Goal: Transaction & Acquisition: Book appointment/travel/reservation

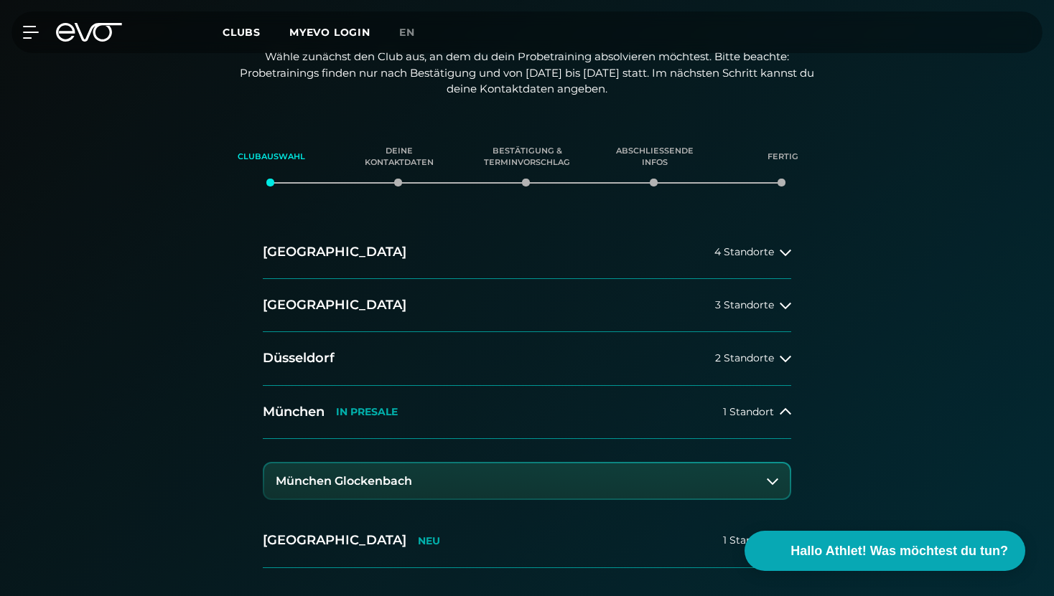
click at [421, 484] on button "München Glockenbach" at bounding box center [526, 482] width 525 height 36
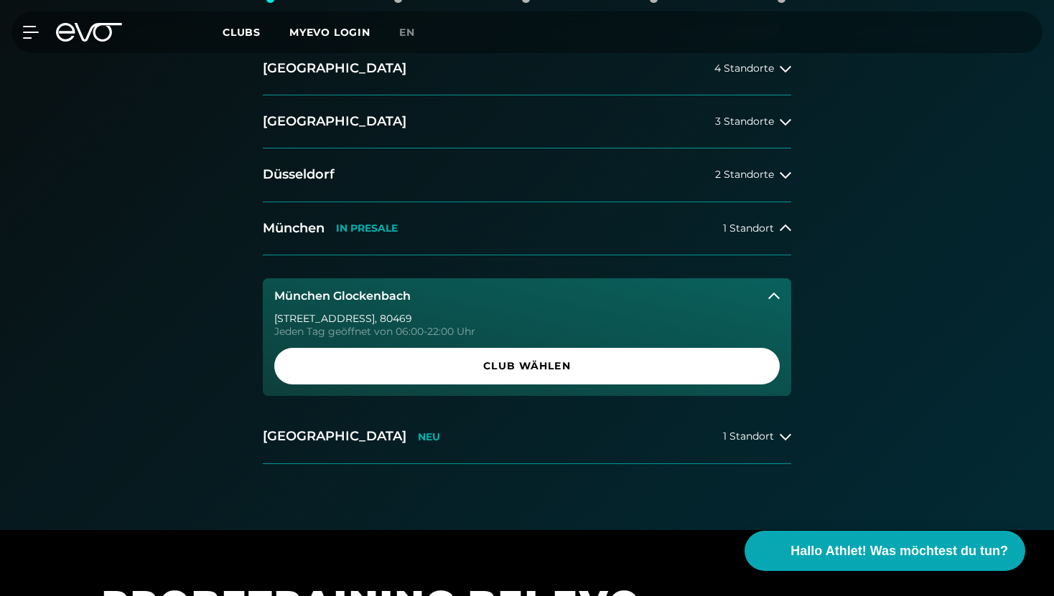
scroll to position [378, 0]
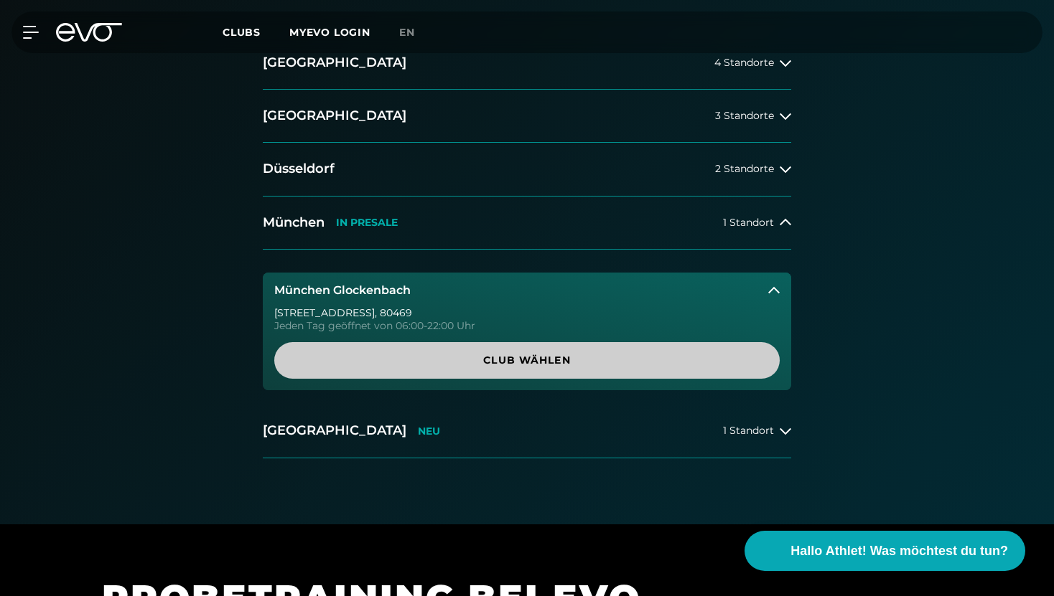
click at [477, 354] on span "Club wählen" at bounding box center [527, 360] width 436 height 15
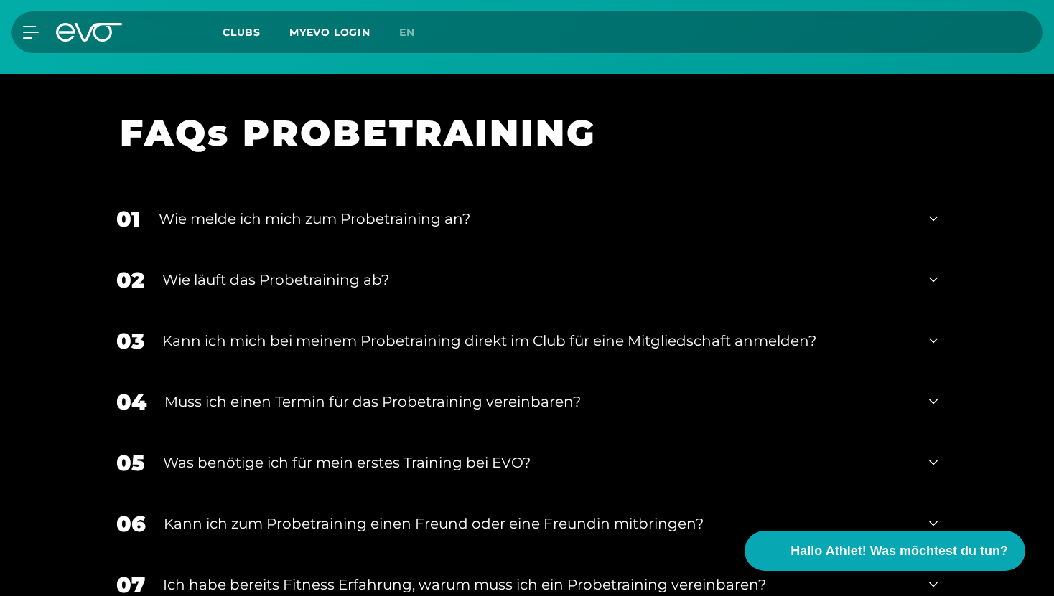
scroll to position [1365, 0]
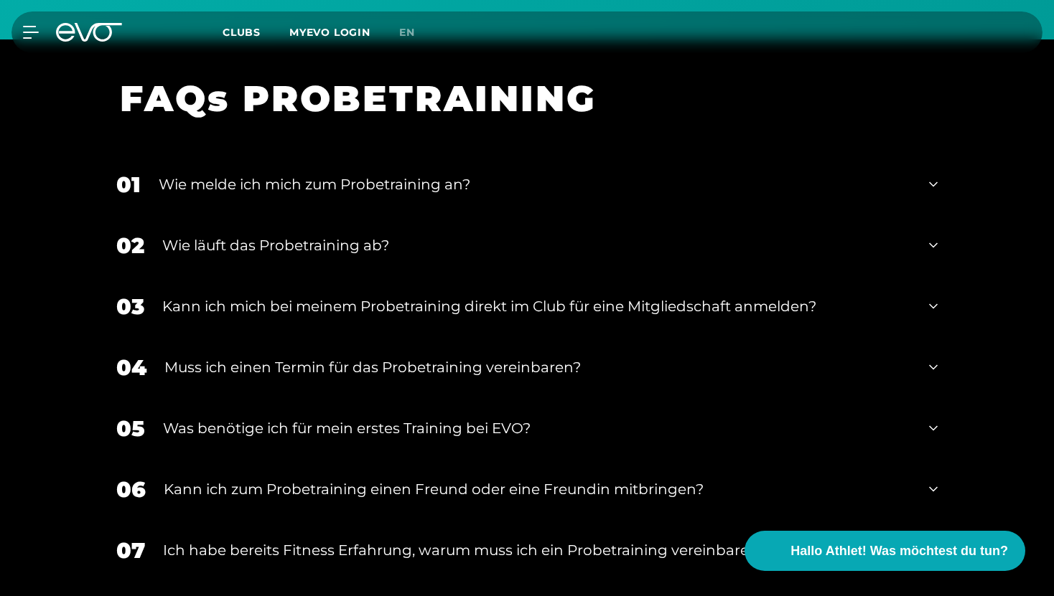
click at [444, 195] on div "01 Wie melde ich mich zum Probetraining an?" at bounding box center [527, 184] width 850 height 61
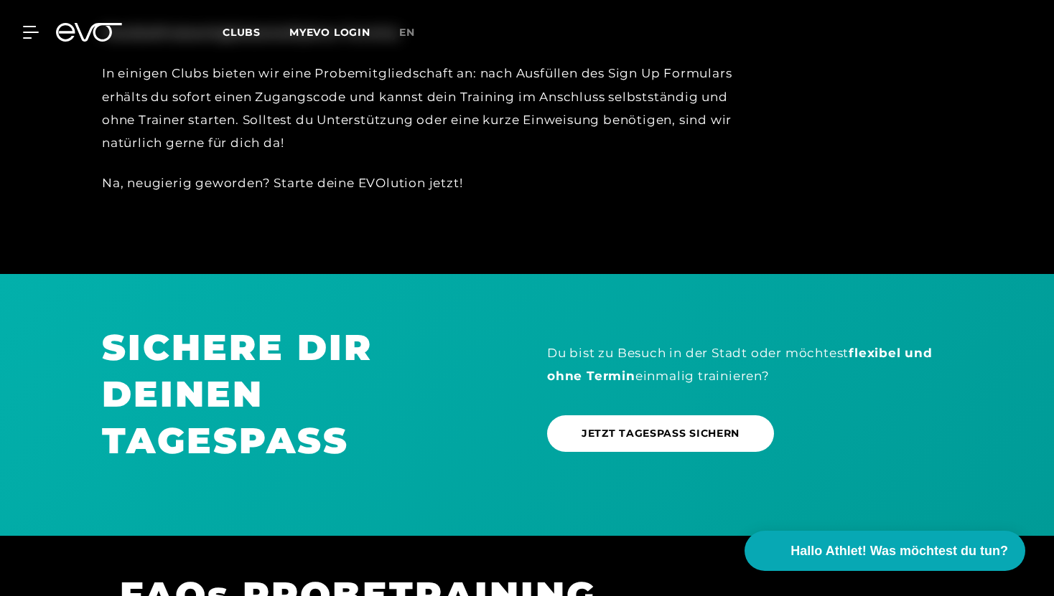
scroll to position [732, 0]
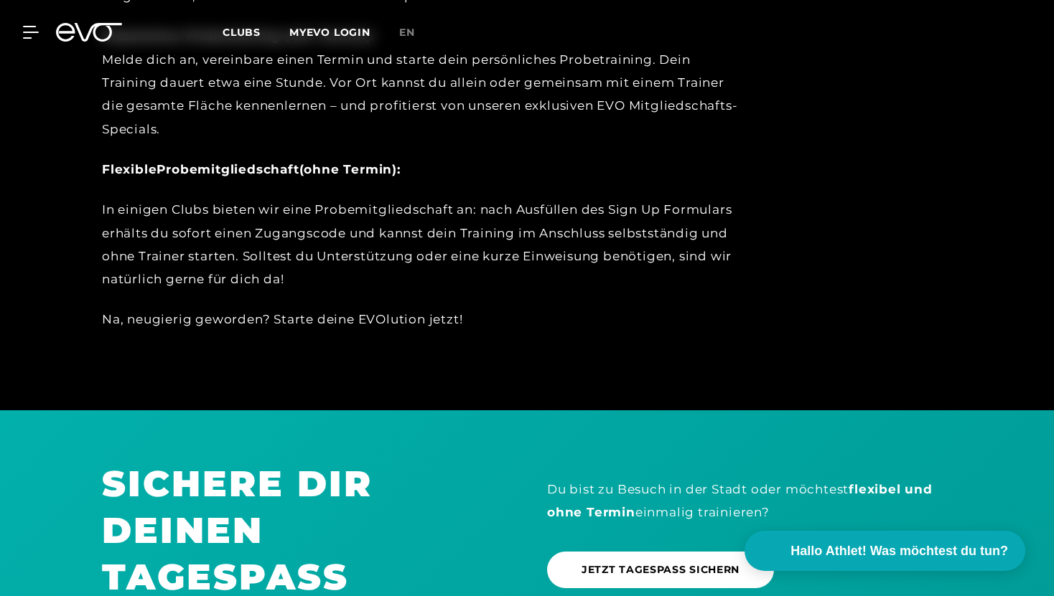
click at [345, 33] on link "MYEVO LOGIN" at bounding box center [329, 32] width 81 height 13
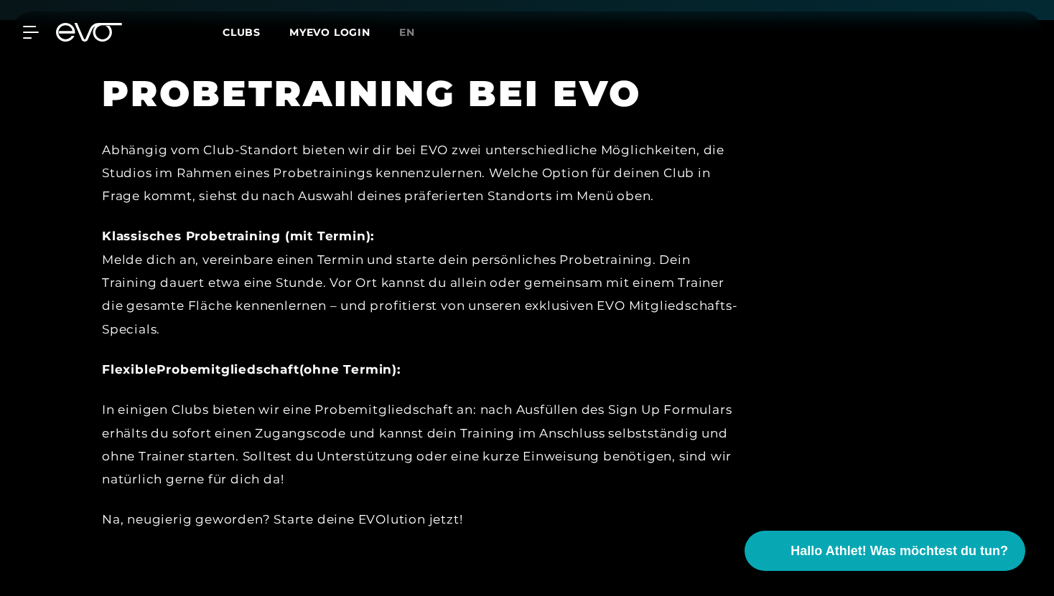
scroll to position [554, 0]
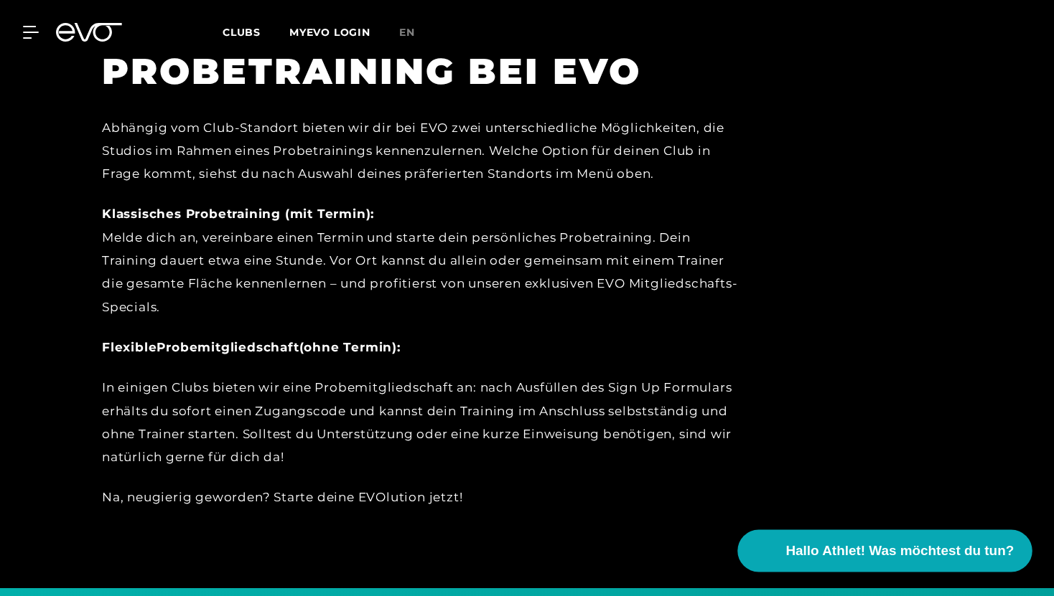
click at [974, 556] on span "Hallo Athlet! Was möchtest du tun?" at bounding box center [900, 551] width 228 height 20
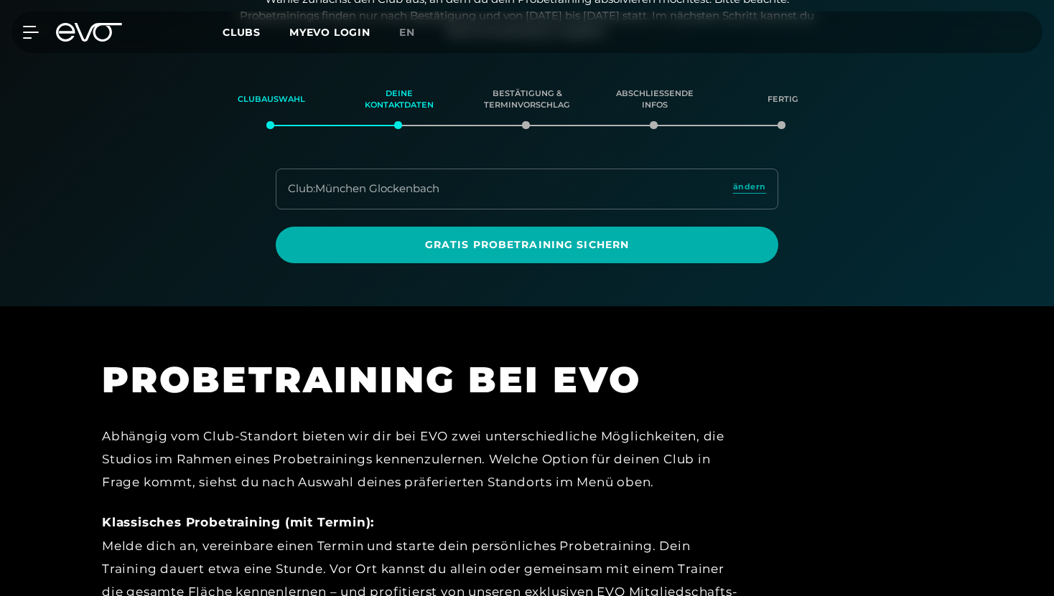
scroll to position [246, 0]
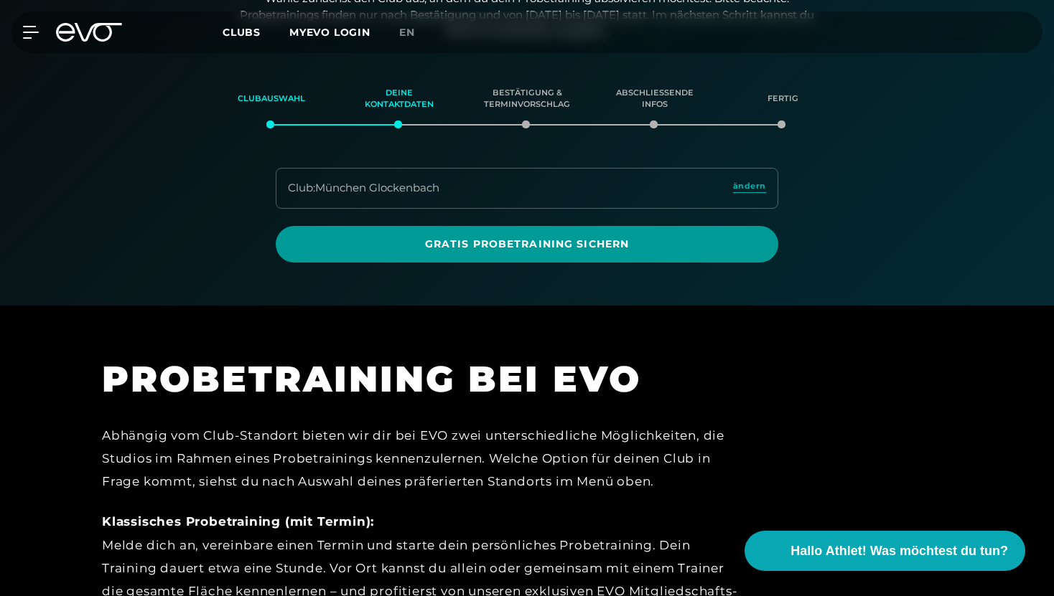
click at [508, 245] on span "Gratis Probetraining sichern" at bounding box center [526, 244] width 433 height 15
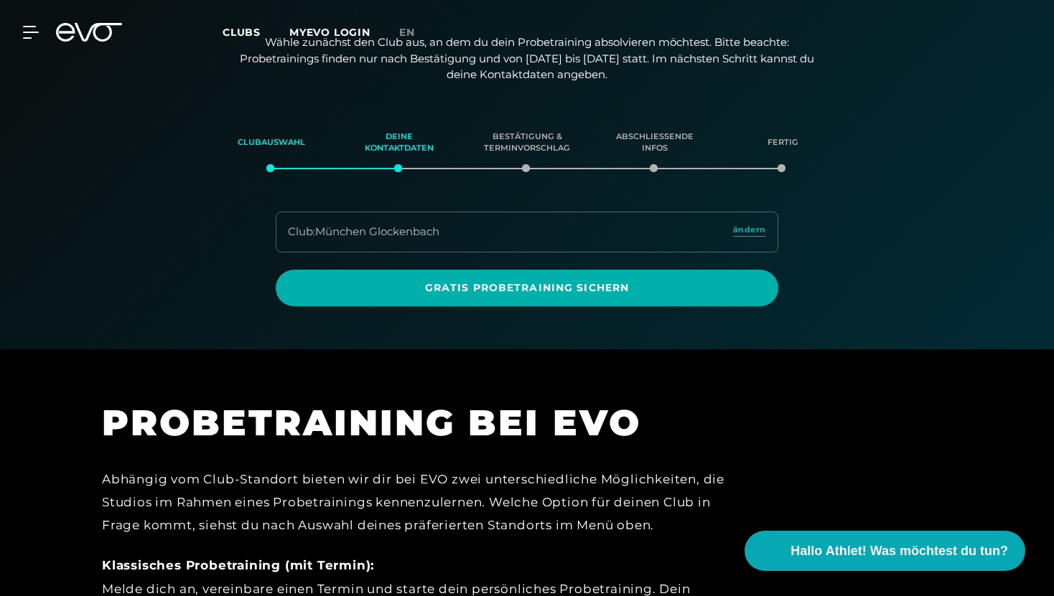
scroll to position [0, 0]
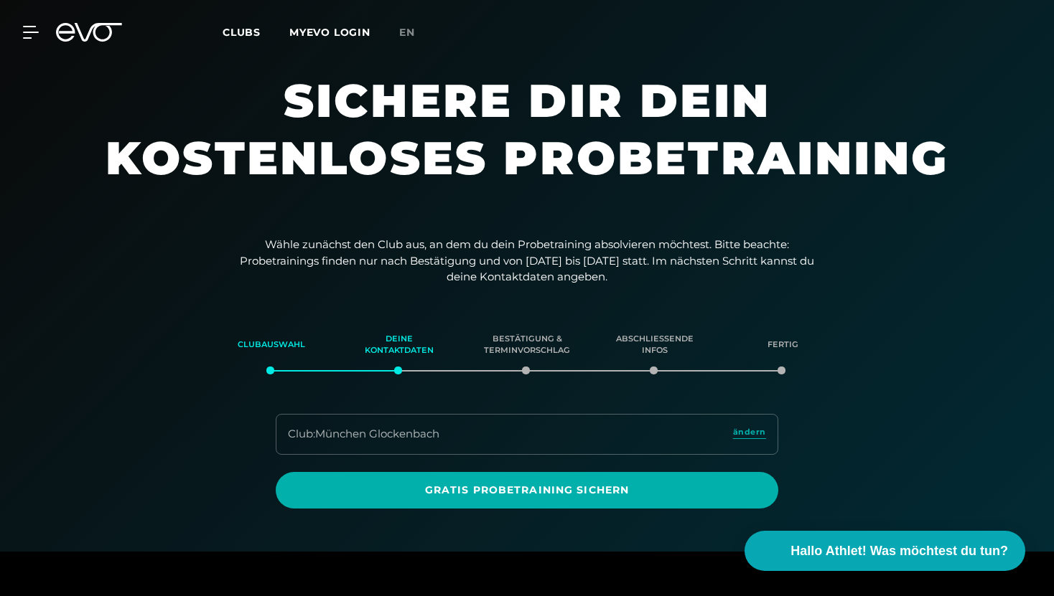
click at [484, 432] on div "Club : München Glockenbach ändern" at bounding box center [527, 434] width 502 height 41
click at [409, 436] on div "Club : München Glockenbach" at bounding box center [363, 434] width 151 height 17
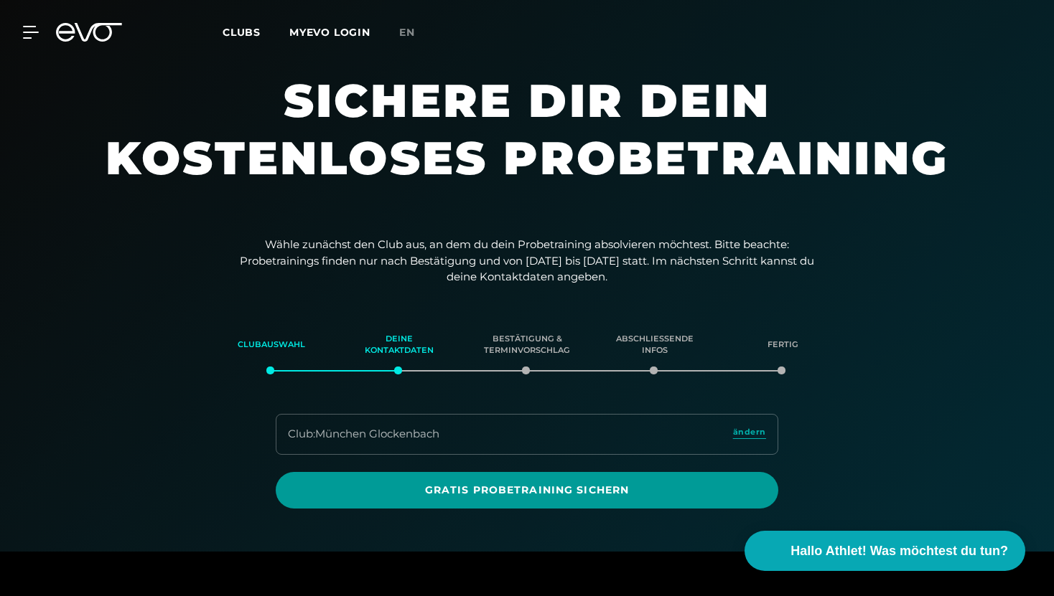
click at [446, 488] on span "Gratis Probetraining sichern" at bounding box center [526, 490] width 433 height 15
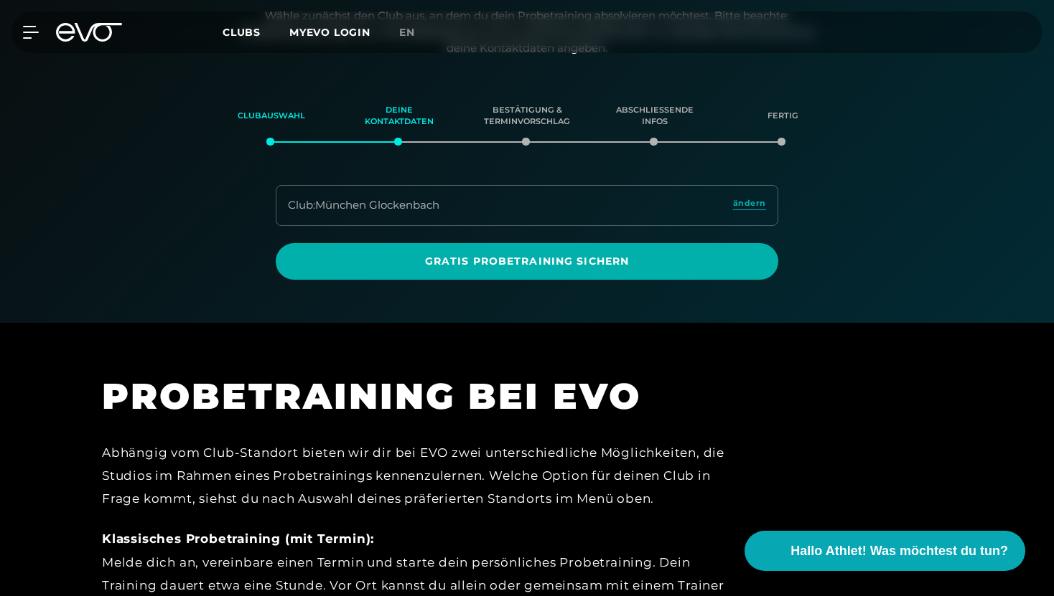
scroll to position [233, 0]
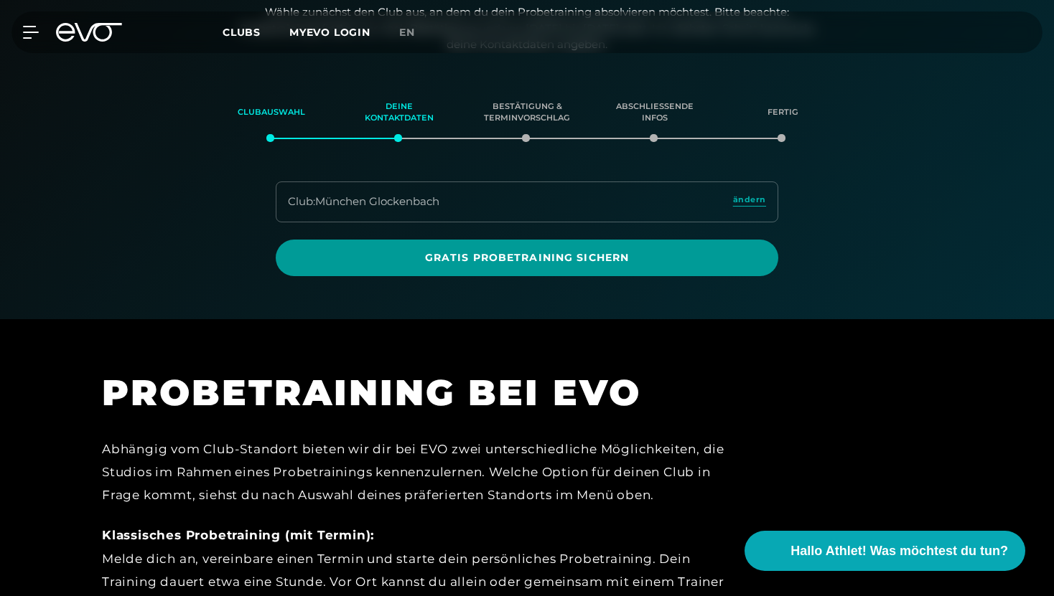
click at [544, 263] on span "Gratis Probetraining sichern" at bounding box center [526, 257] width 433 height 15
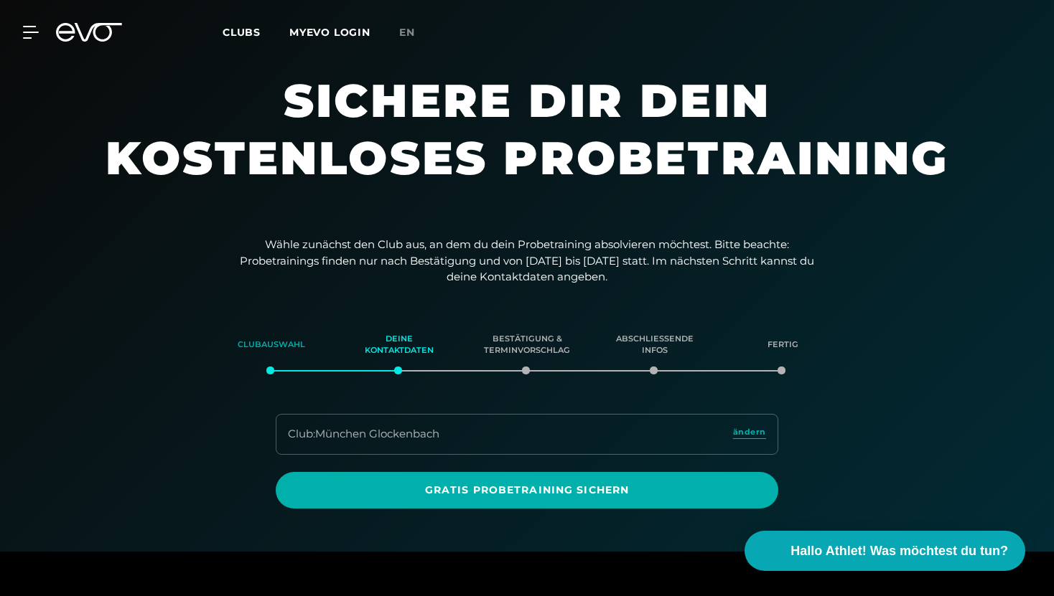
click at [277, 342] on div "Clubauswahl" at bounding box center [271, 345] width 92 height 39
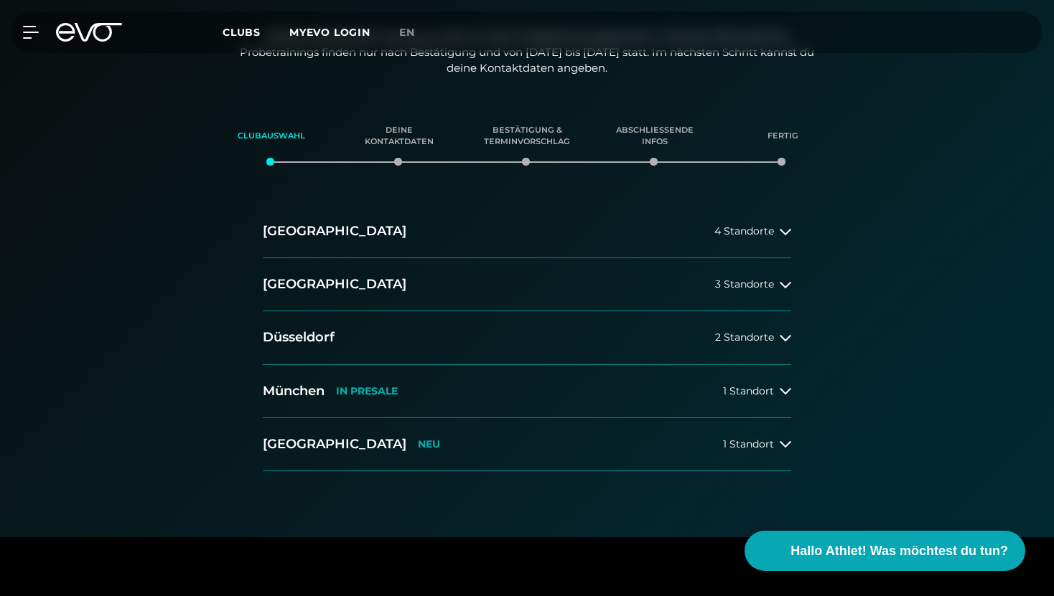
scroll to position [210, 0]
click at [399, 127] on div "Deine Kontaktdaten" at bounding box center [399, 135] width 92 height 39
click at [332, 395] on div "München IN PRESALE" at bounding box center [330, 390] width 135 height 18
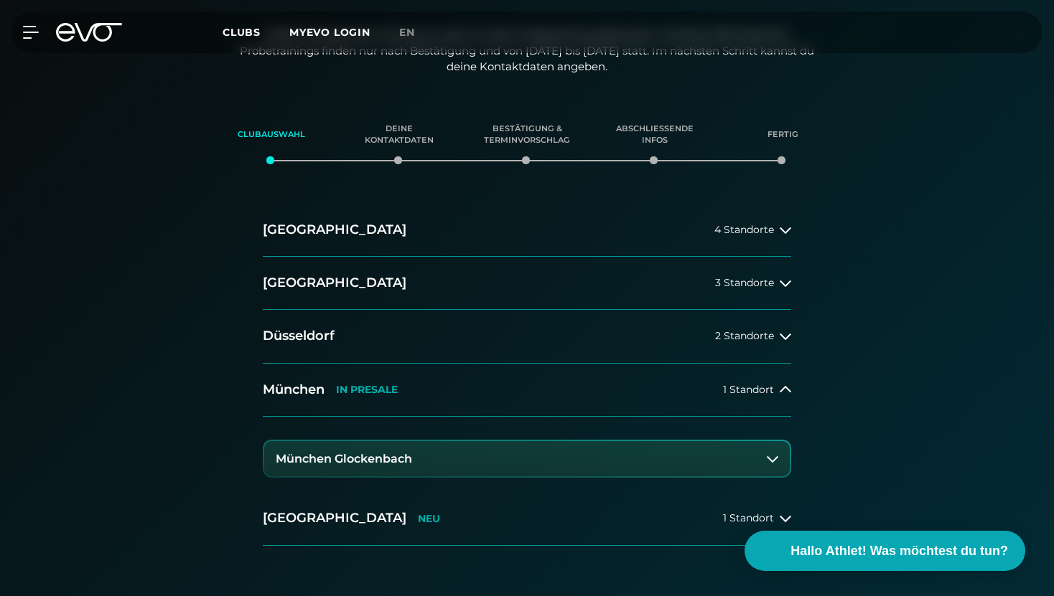
click at [347, 459] on h3 "München Glockenbach" at bounding box center [344, 459] width 136 height 13
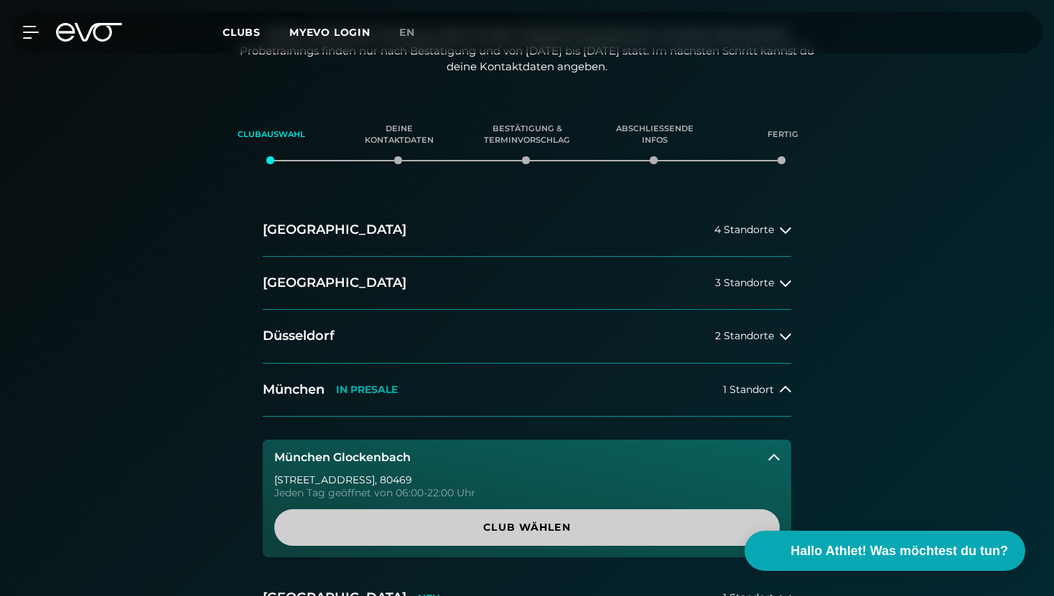
click at [375, 533] on span "Club wählen" at bounding box center [527, 527] width 436 height 15
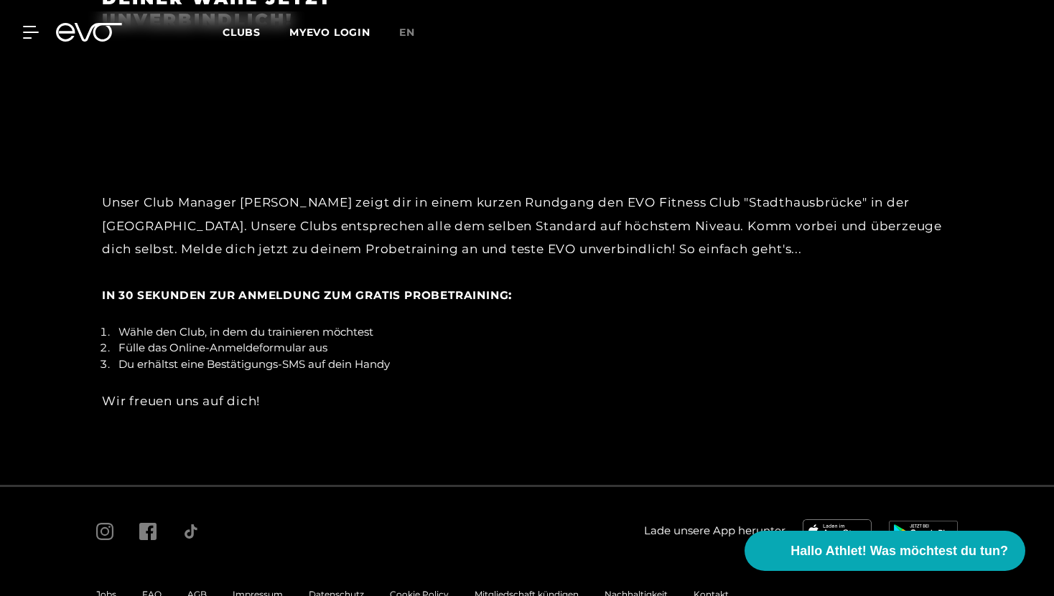
scroll to position [2279, 0]
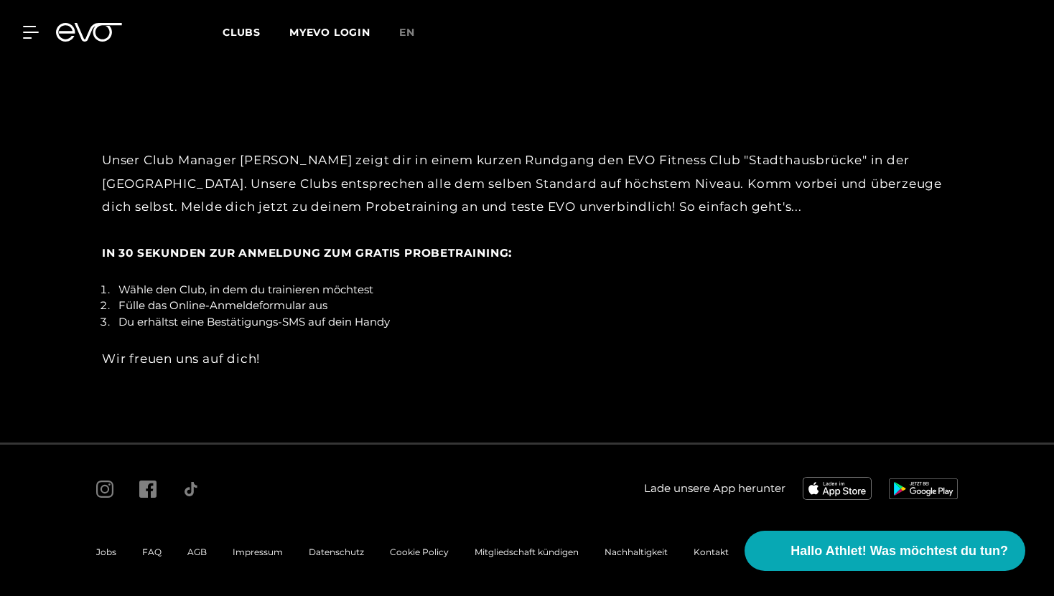
click at [720, 545] on div "Kontakt" at bounding box center [710, 552] width 61 height 17
click at [713, 555] on span "Kontakt" at bounding box center [710, 552] width 35 height 11
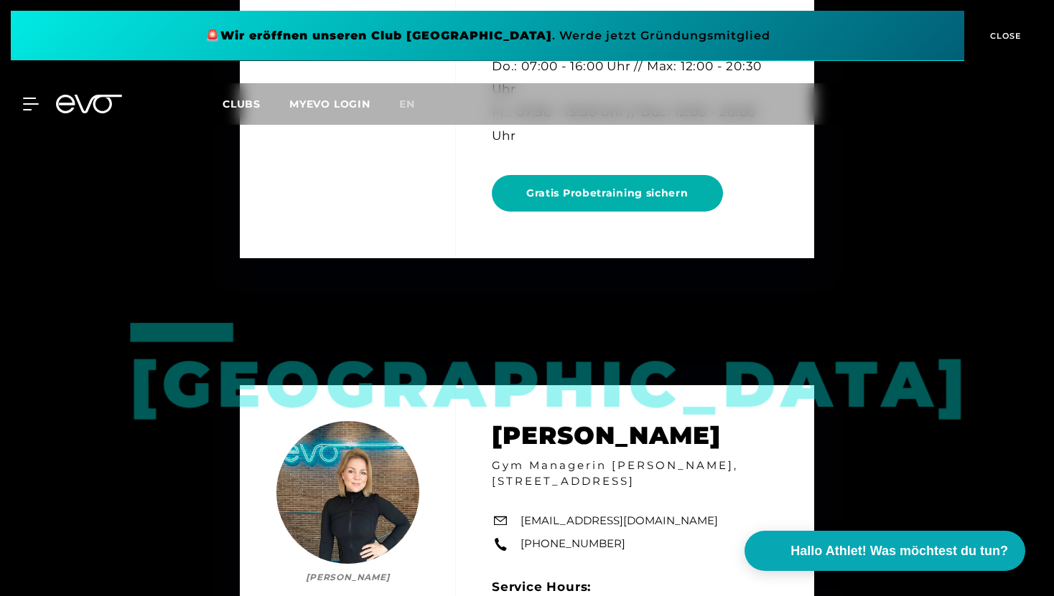
scroll to position [4908, 0]
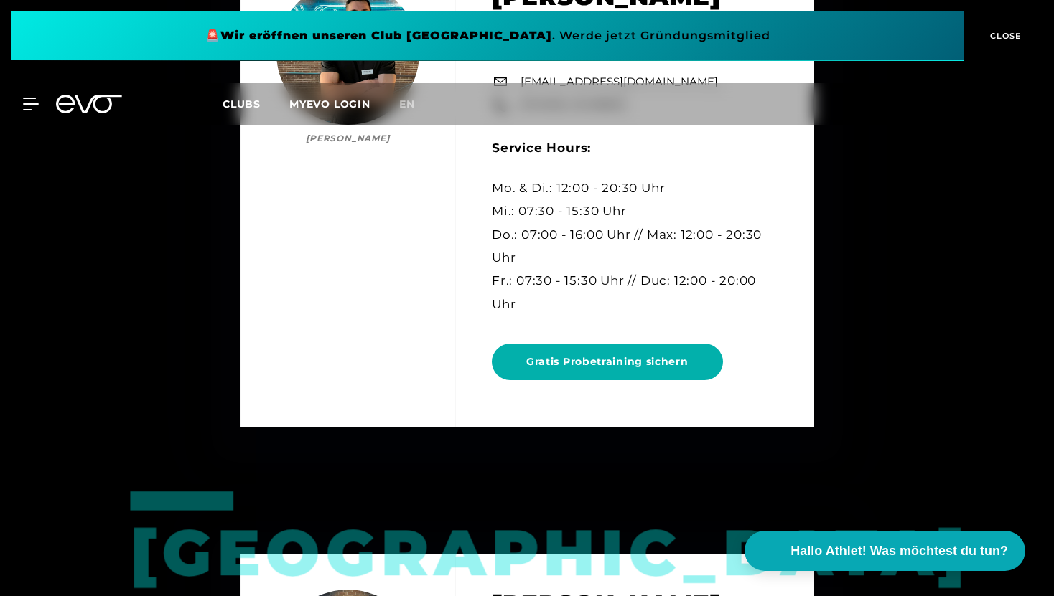
click at [238, 102] on span "Clubs" at bounding box center [241, 104] width 38 height 13
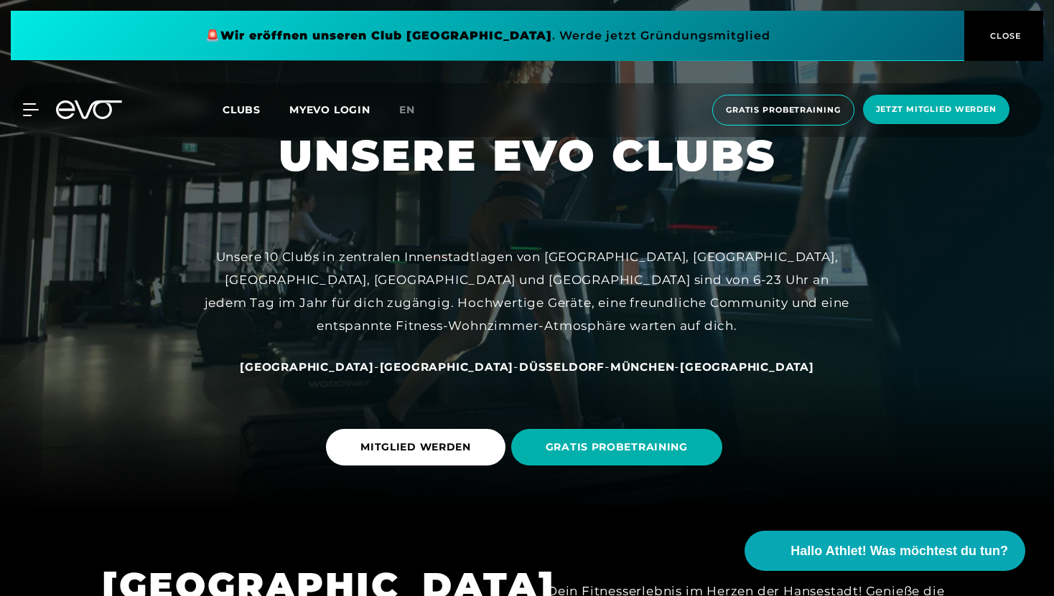
scroll to position [86, 0]
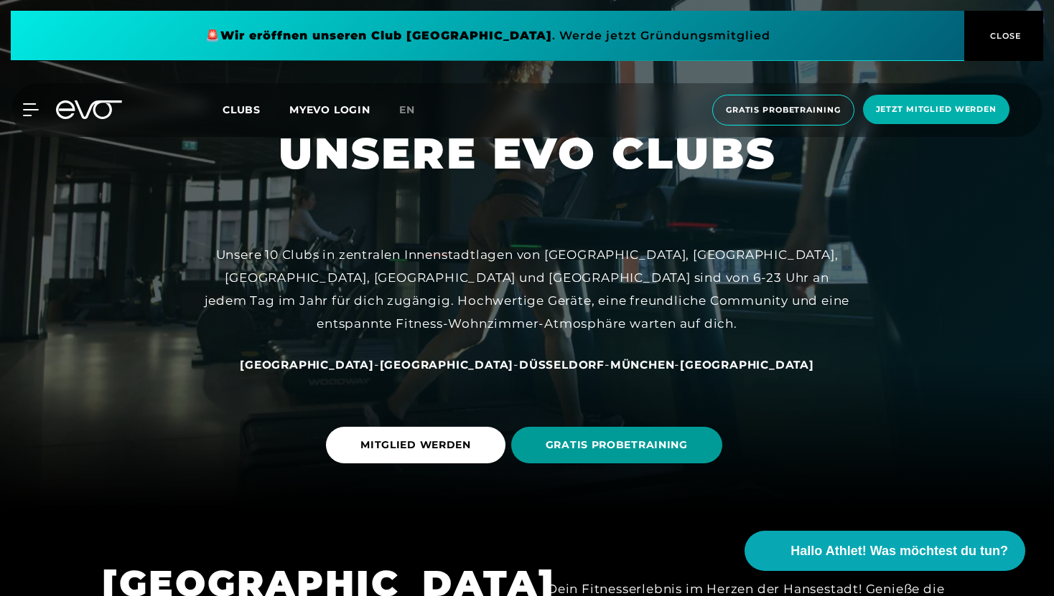
click at [573, 443] on span "GRATIS PROBETRAINING" at bounding box center [616, 445] width 142 height 15
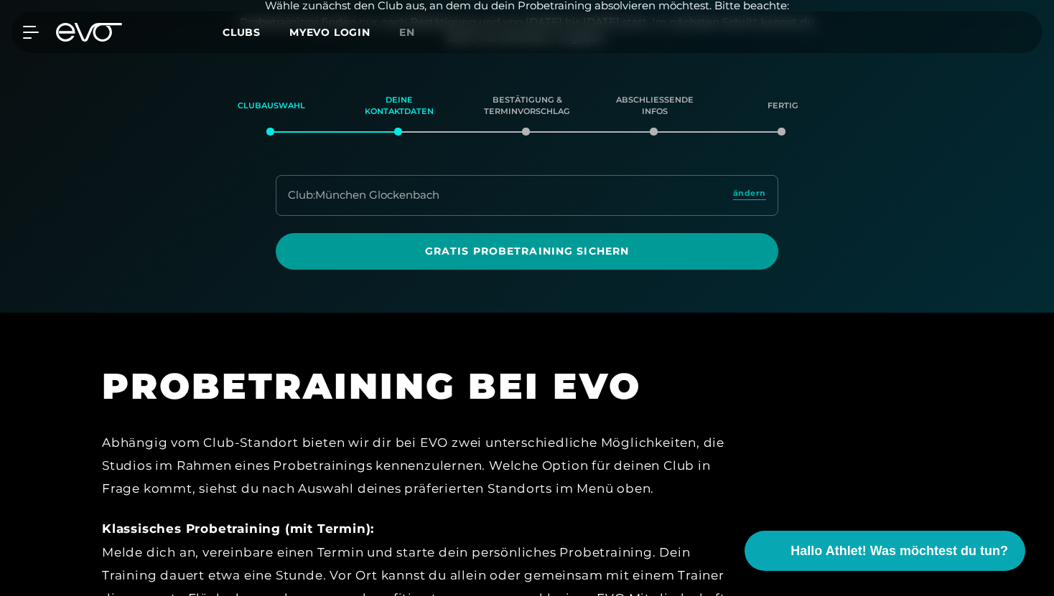
scroll to position [246, 0]
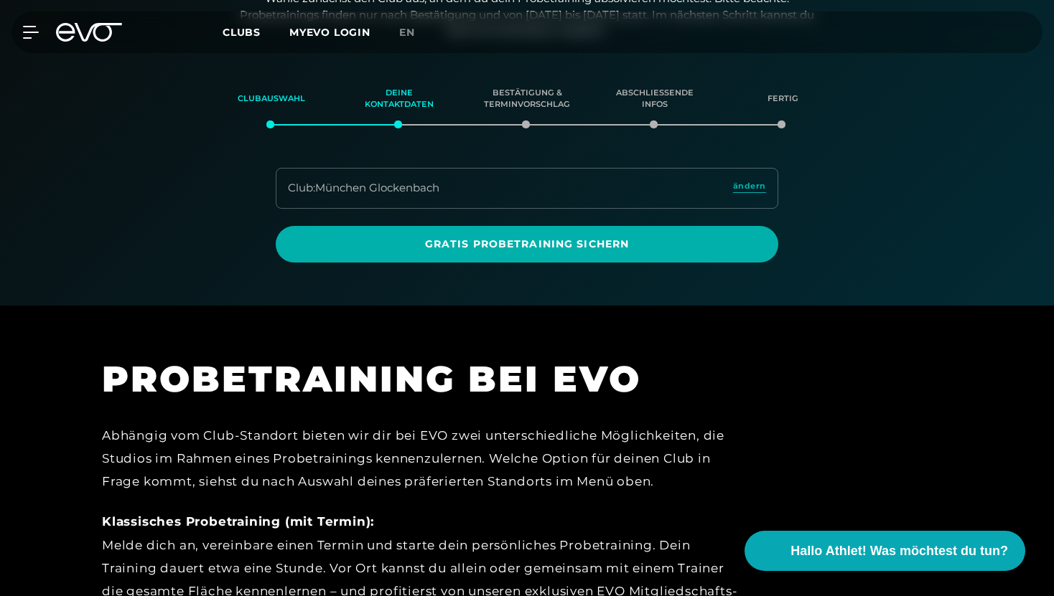
click at [472, 184] on div "Club : München Glockenbach ändern" at bounding box center [527, 188] width 502 height 41
click at [421, 190] on div "Club : München Glockenbach" at bounding box center [363, 188] width 151 height 17
click at [744, 189] on span "ändern" at bounding box center [749, 186] width 33 height 12
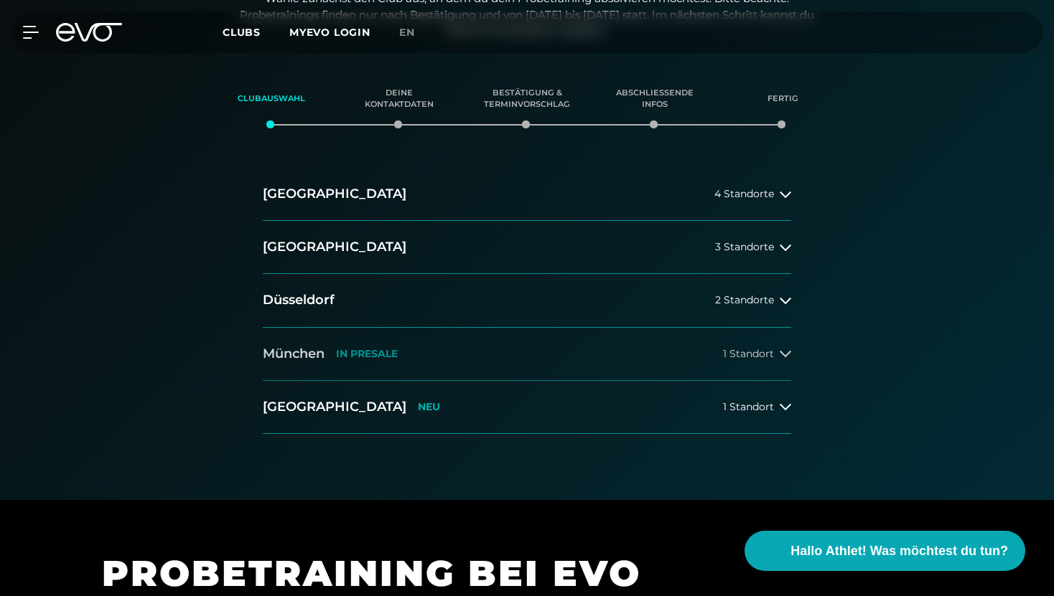
click at [464, 349] on button "München IN PRESALE 1 Standort" at bounding box center [527, 354] width 528 height 53
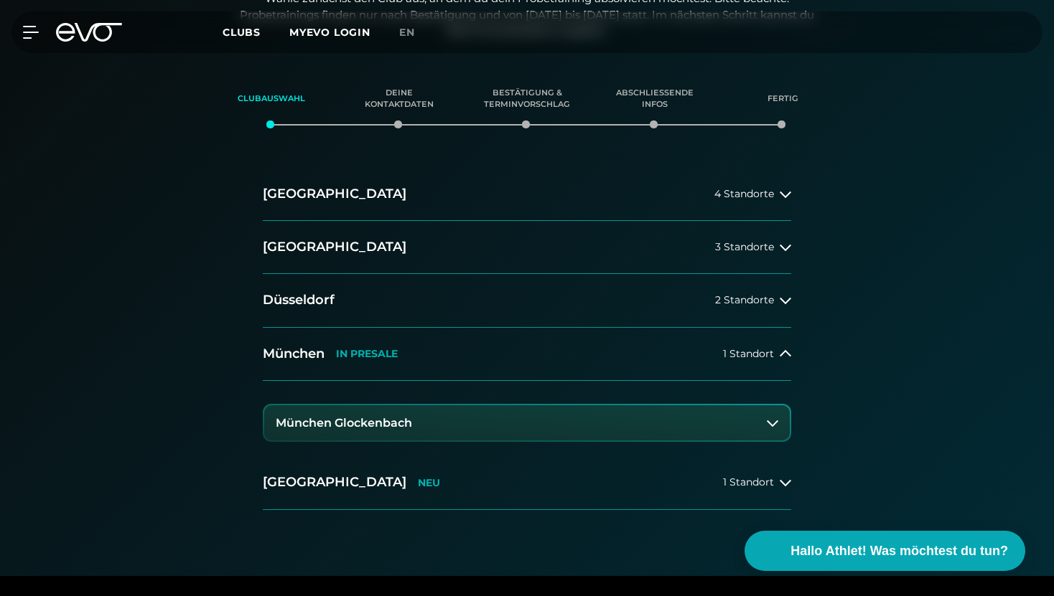
click at [413, 429] on button "München Glockenbach" at bounding box center [526, 424] width 525 height 36
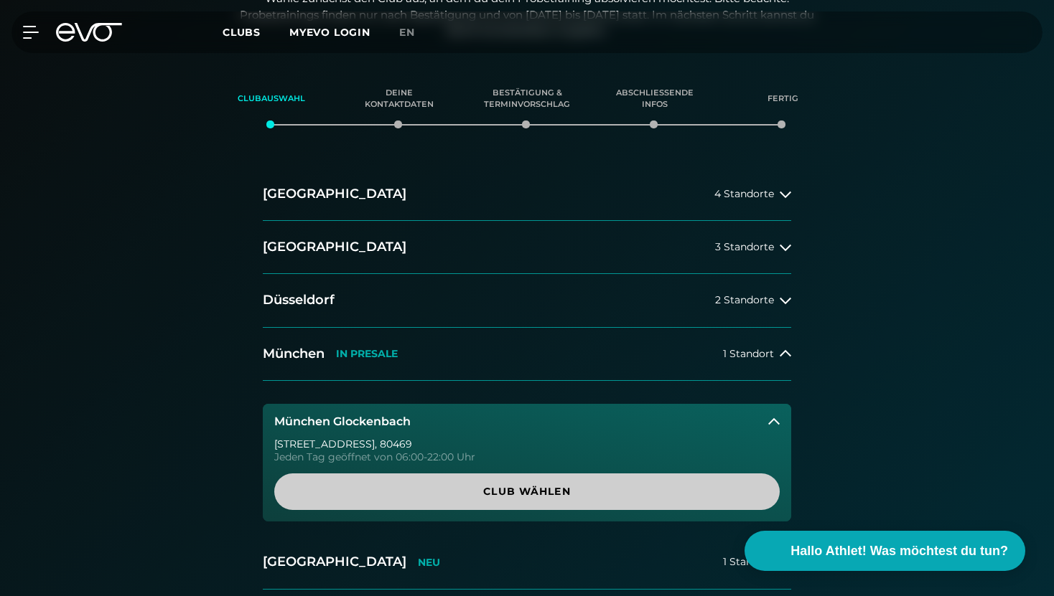
click at [413, 496] on span "Club wählen" at bounding box center [527, 491] width 436 height 15
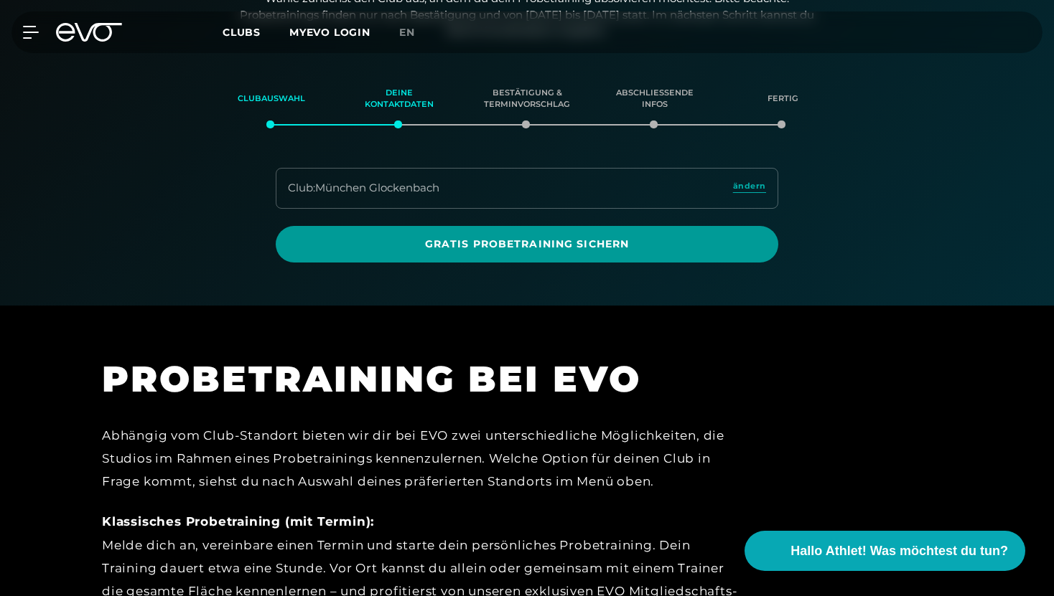
click at [540, 248] on span "Gratis Probetraining sichern" at bounding box center [526, 244] width 433 height 15
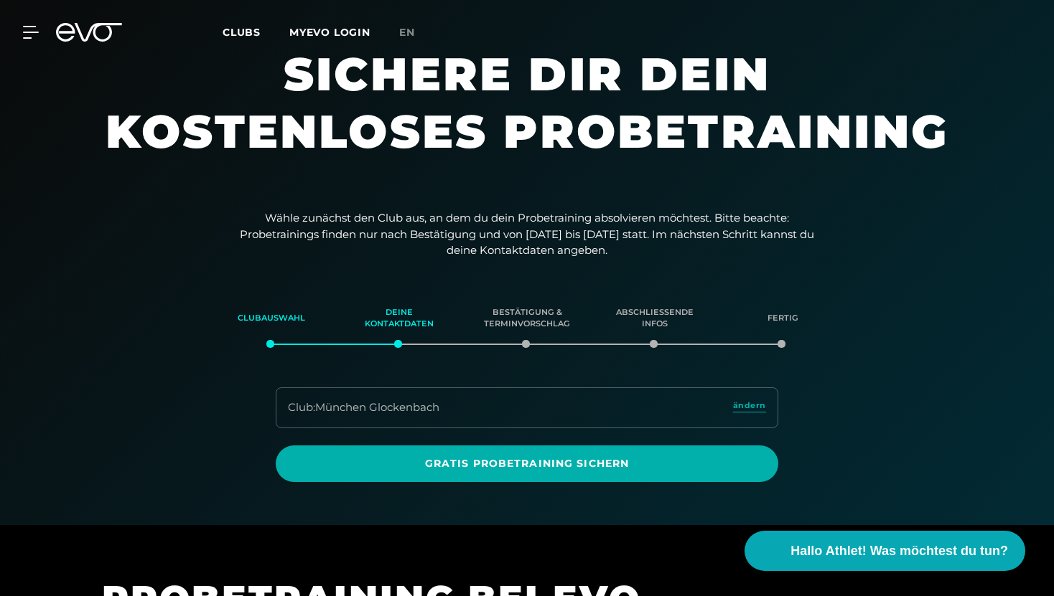
scroll to position [0, 0]
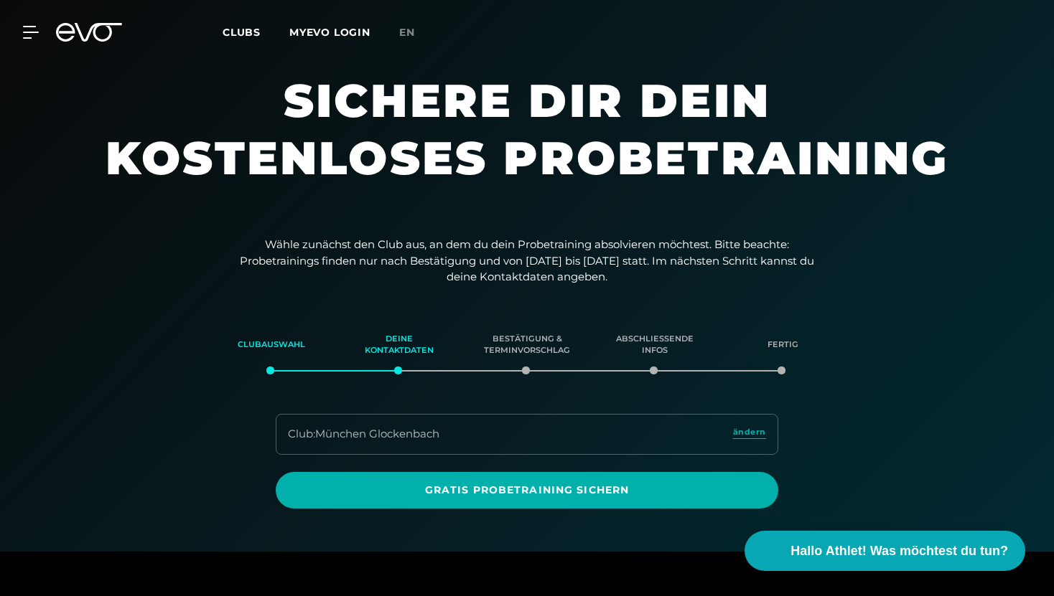
click at [39, 32] on div "MyEVO Login Über EVO Mitgliedschaften Probetraining TAGESPASS EVO Studios Düsse…" at bounding box center [22, 32] width 50 height 13
click at [32, 32] on icon at bounding box center [34, 32] width 20 height 11
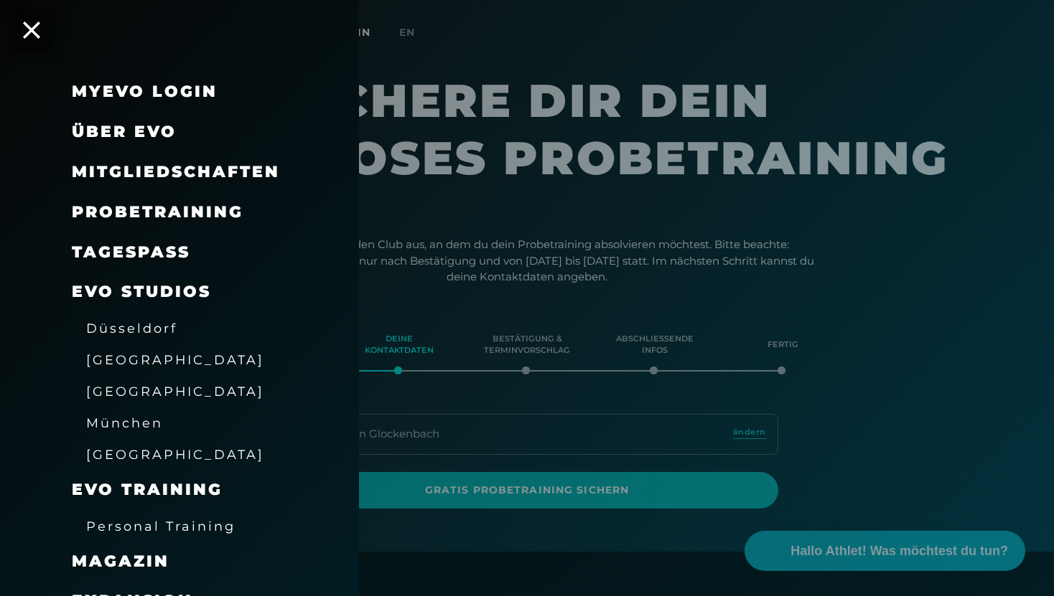
click at [149, 258] on link "TAGESPASS" at bounding box center [131, 252] width 118 height 19
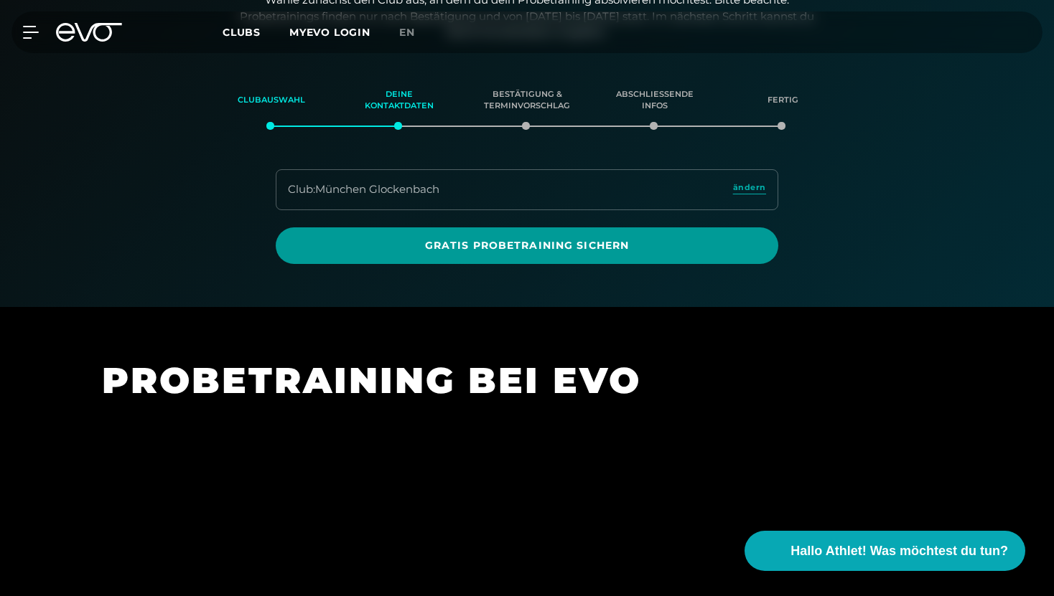
scroll to position [246, 0]
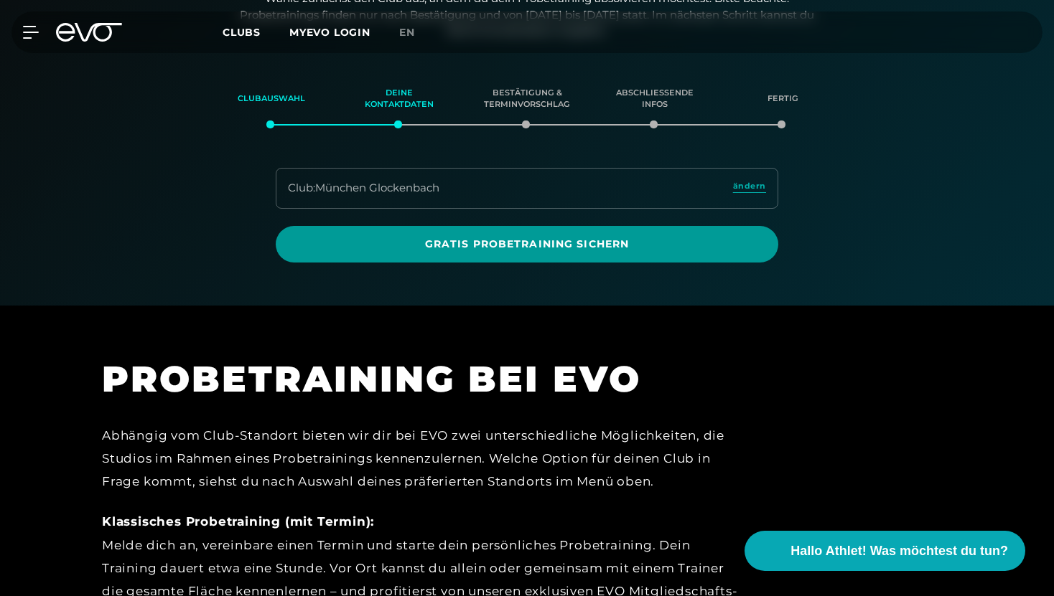
click at [538, 247] on span "Gratis Probetraining sichern" at bounding box center [526, 244] width 433 height 15
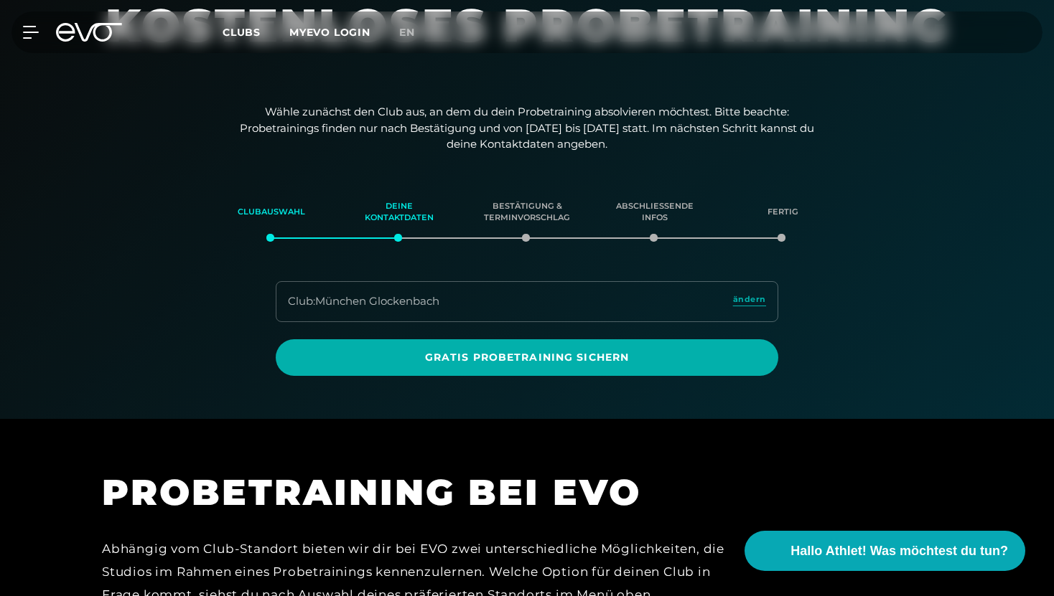
scroll to position [139, 0]
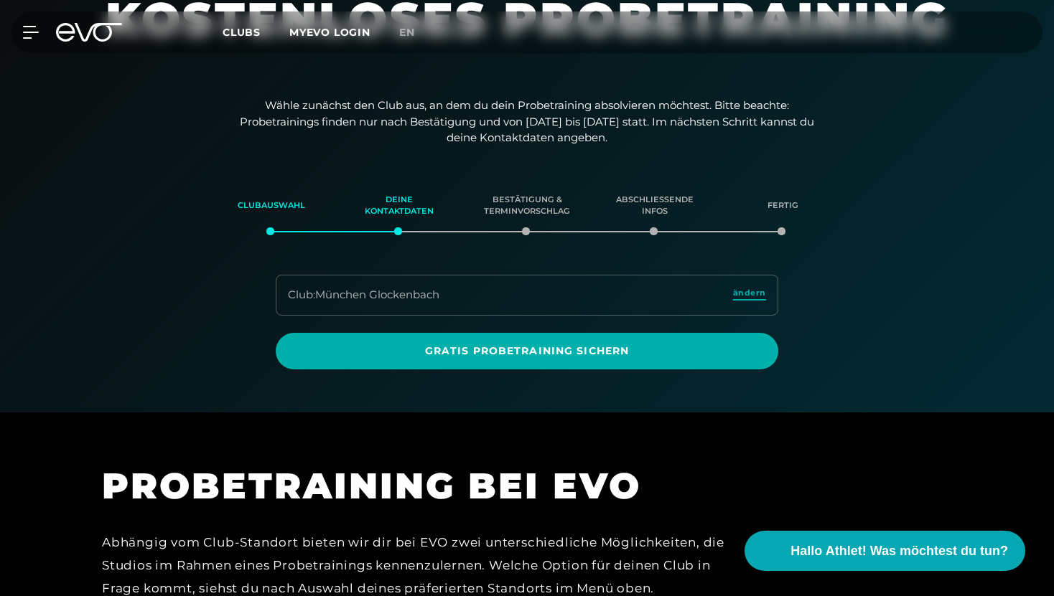
click at [736, 297] on span "ändern" at bounding box center [749, 293] width 33 height 12
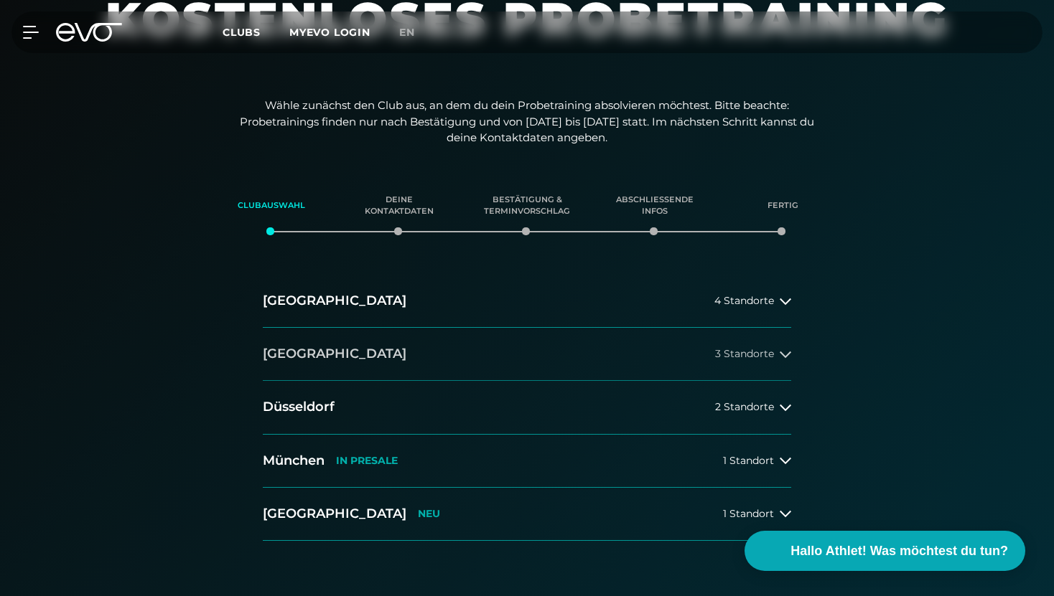
click at [611, 347] on button "[GEOGRAPHIC_DATA] 3 Standorte" at bounding box center [527, 354] width 528 height 53
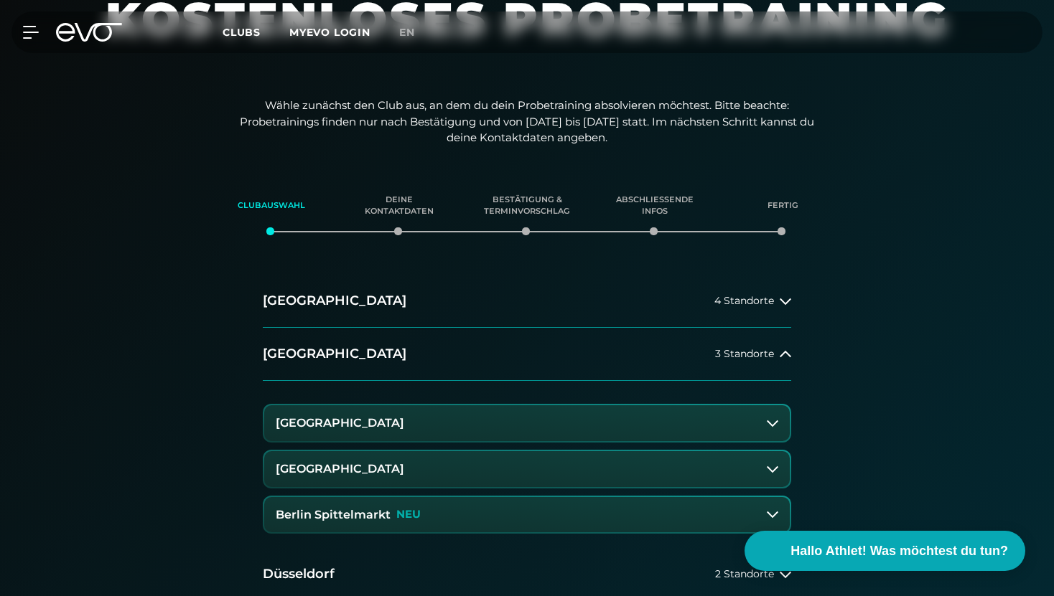
click at [495, 430] on button "[GEOGRAPHIC_DATA]" at bounding box center [526, 424] width 525 height 36
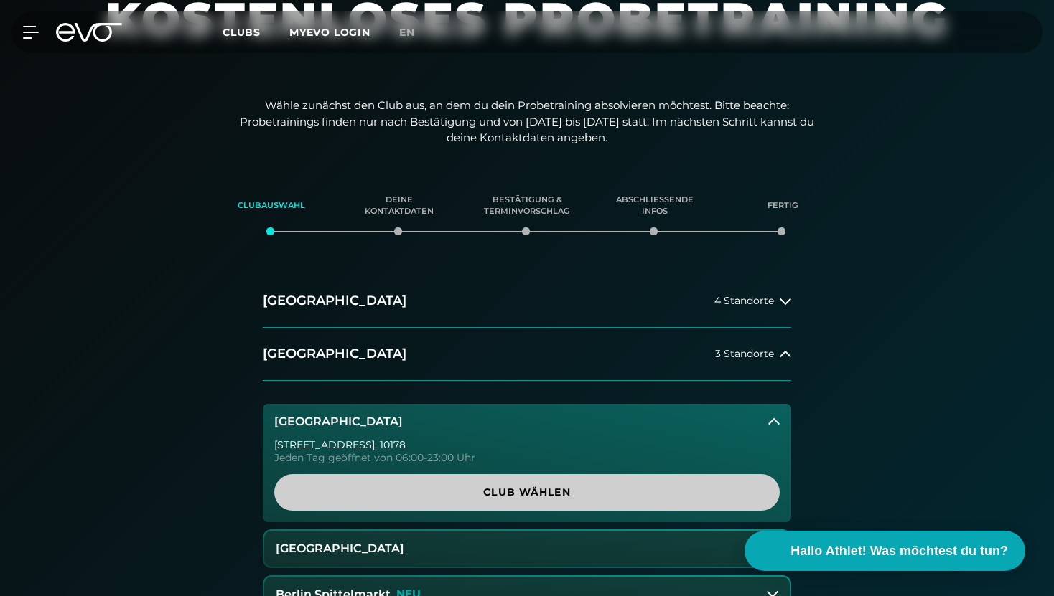
click at [524, 489] on span "Club wählen" at bounding box center [527, 492] width 436 height 15
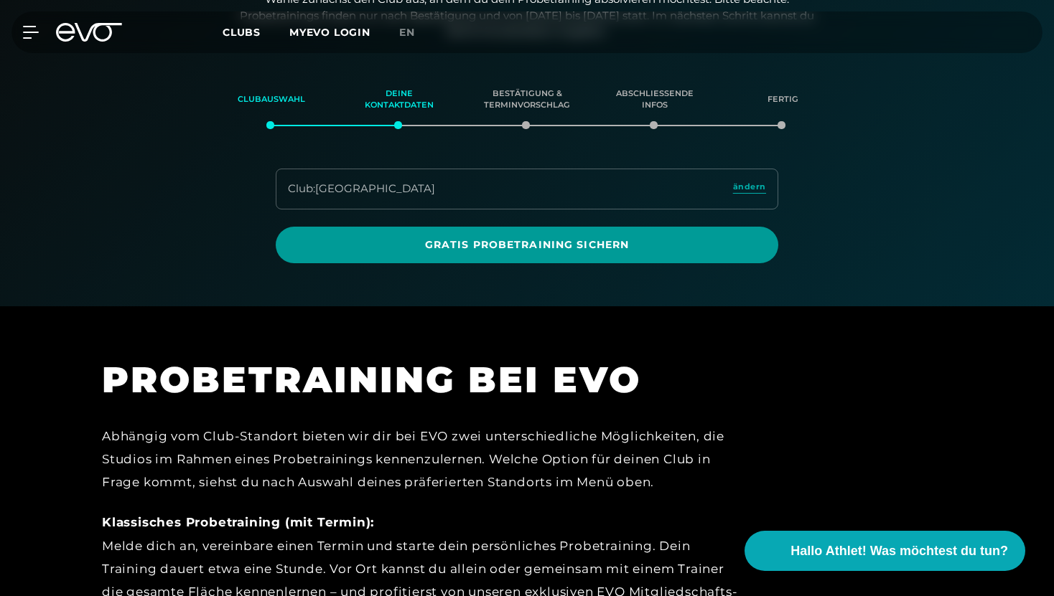
scroll to position [246, 0]
click at [569, 247] on span "Gratis Probetraining sichern" at bounding box center [526, 244] width 433 height 15
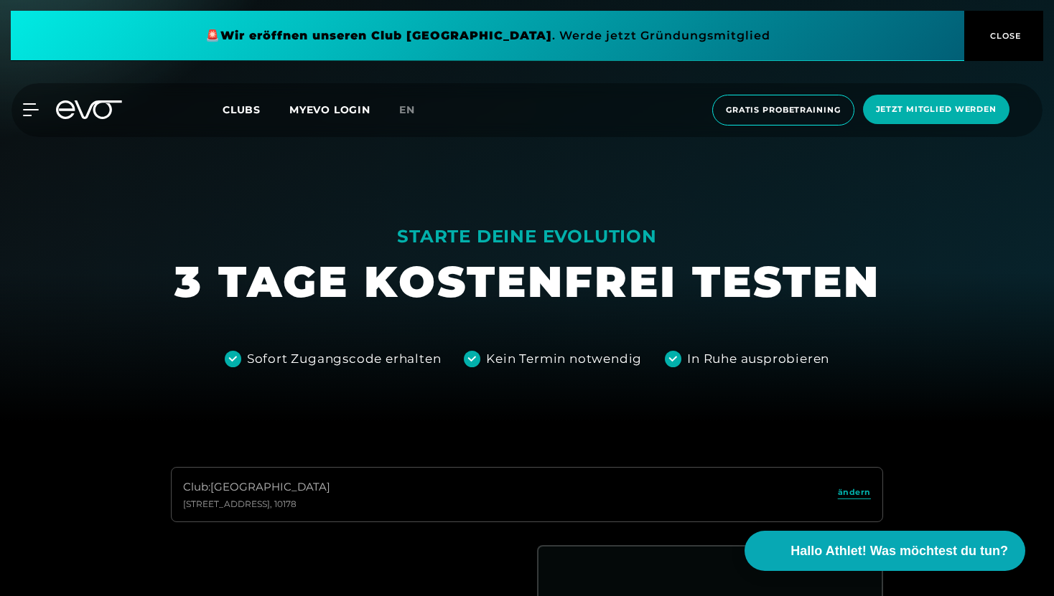
scroll to position [177, 0]
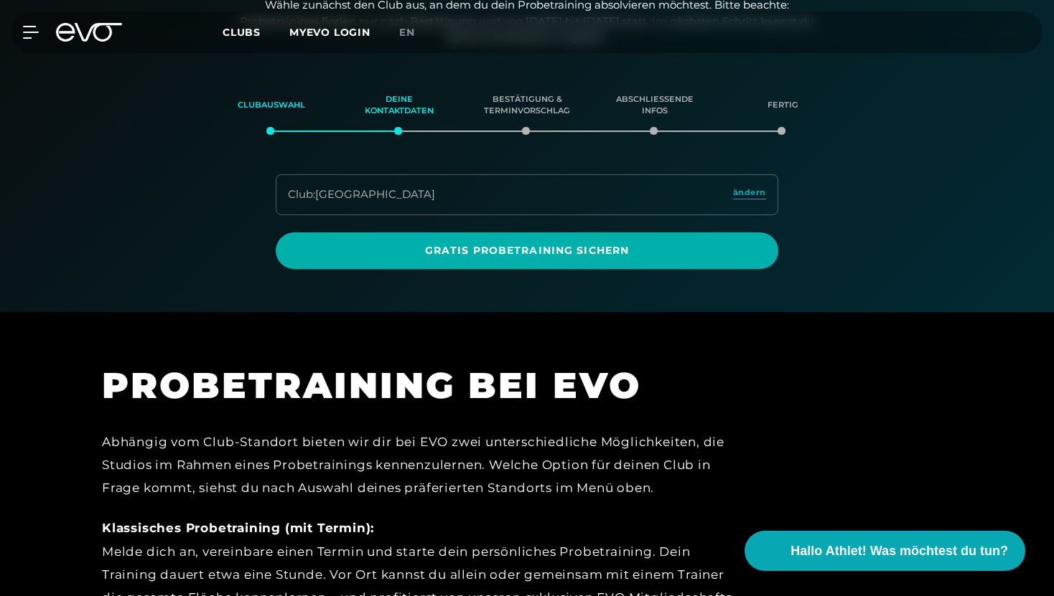
scroll to position [246, 0]
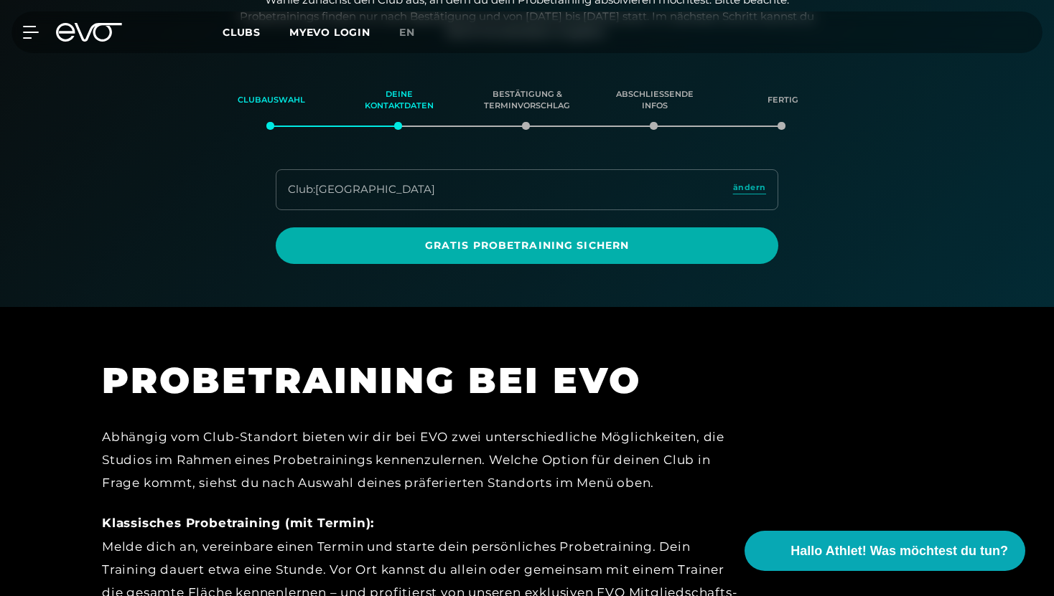
click at [528, 209] on div "Club : Berlin Alexanderplatz ändern Gratis Probetraining sichern" at bounding box center [526, 216] width 1005 height 95
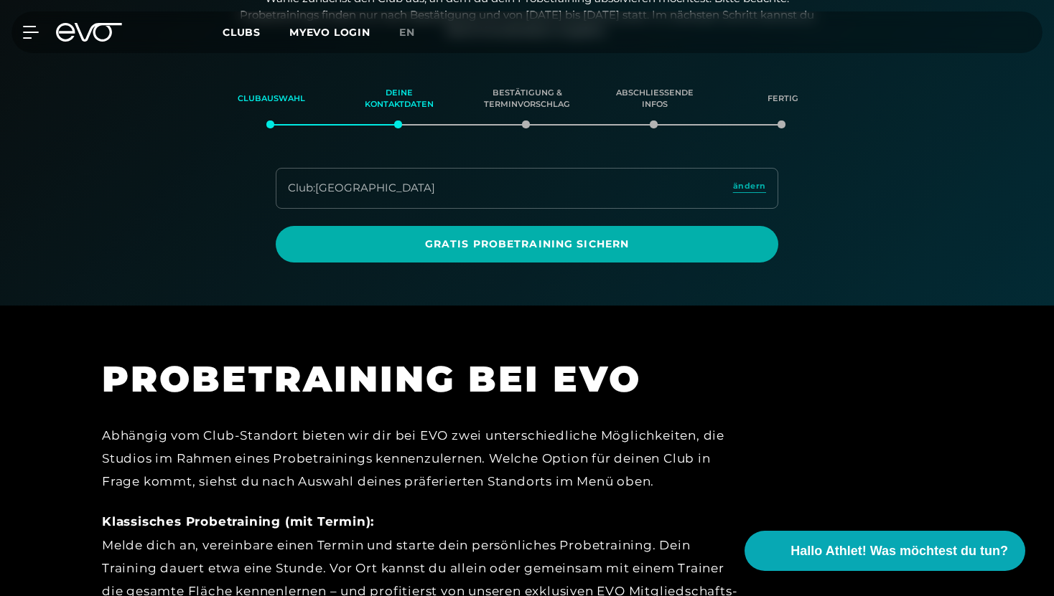
click at [520, 195] on div "Club : Berlin Alexanderplatz ändern" at bounding box center [527, 188] width 502 height 41
click at [423, 189] on div "Club : Berlin Alexanderplatz" at bounding box center [361, 188] width 147 height 17
click at [748, 194] on link "ändern" at bounding box center [749, 188] width 33 height 17
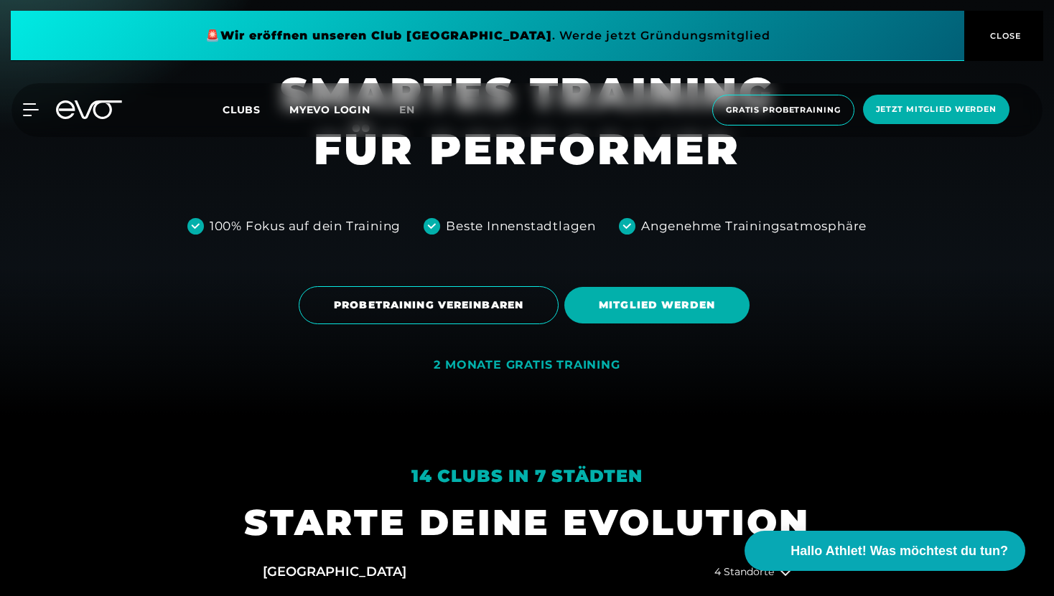
scroll to position [179, 0]
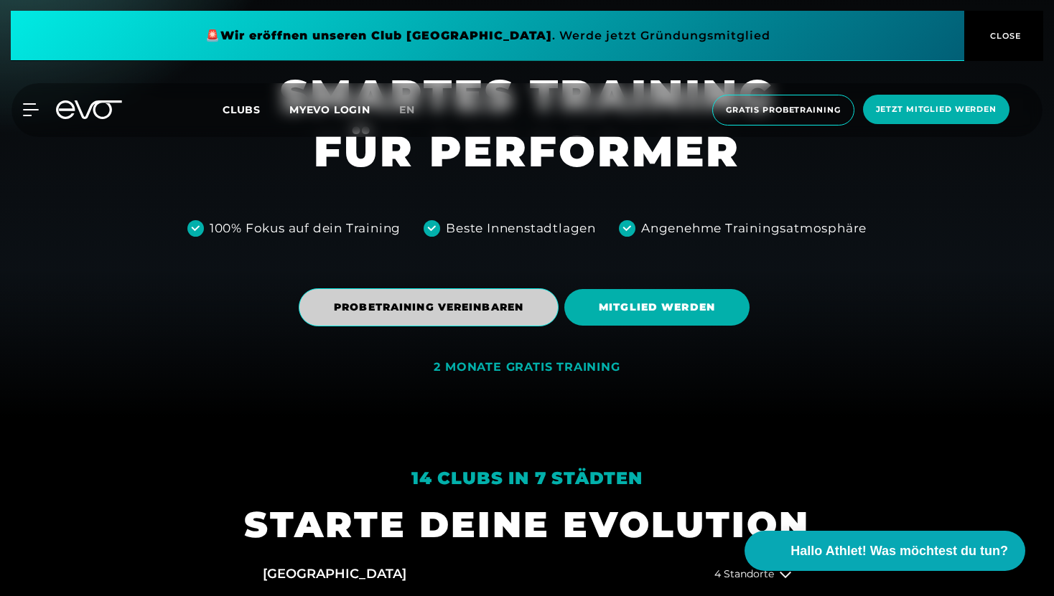
click at [508, 314] on span "PROBETRAINING VEREINBAREN" at bounding box center [428, 307] width 189 height 15
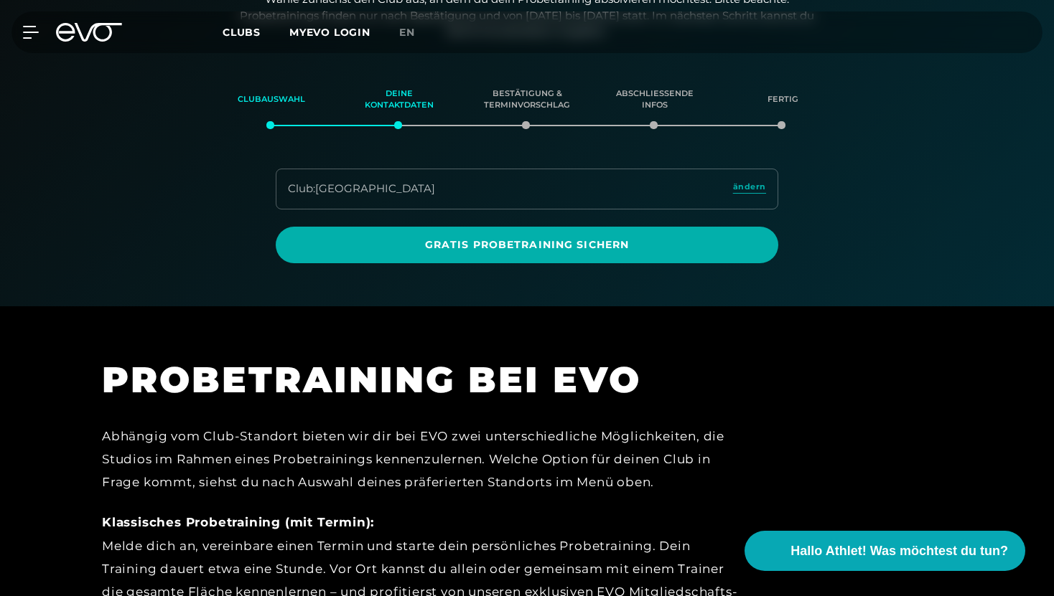
scroll to position [246, 0]
click at [752, 189] on span "ändern" at bounding box center [749, 186] width 33 height 12
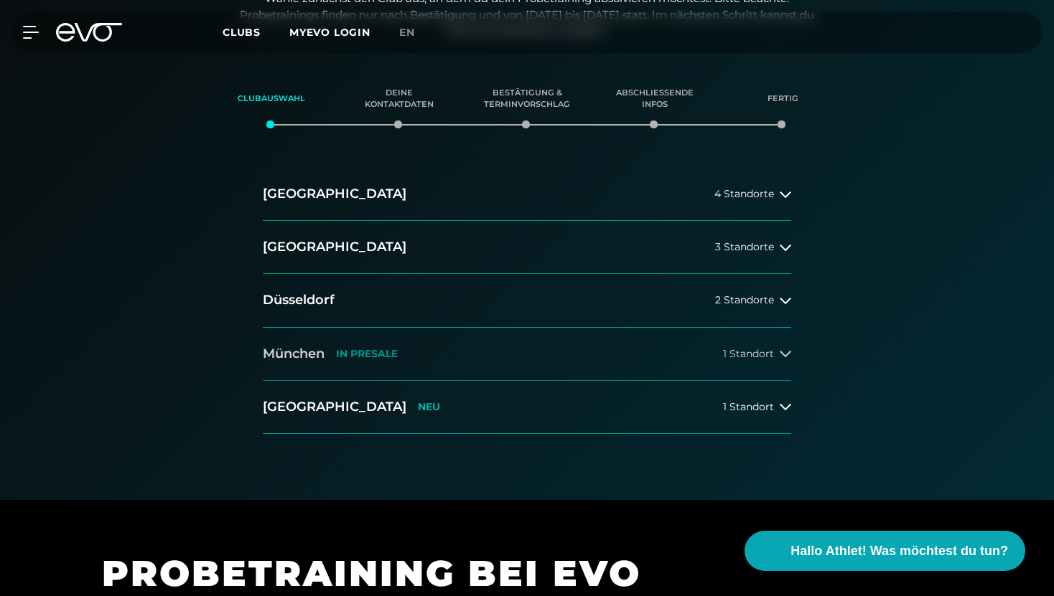
click at [579, 353] on button "München IN PRESALE 1 Standort" at bounding box center [527, 354] width 528 height 53
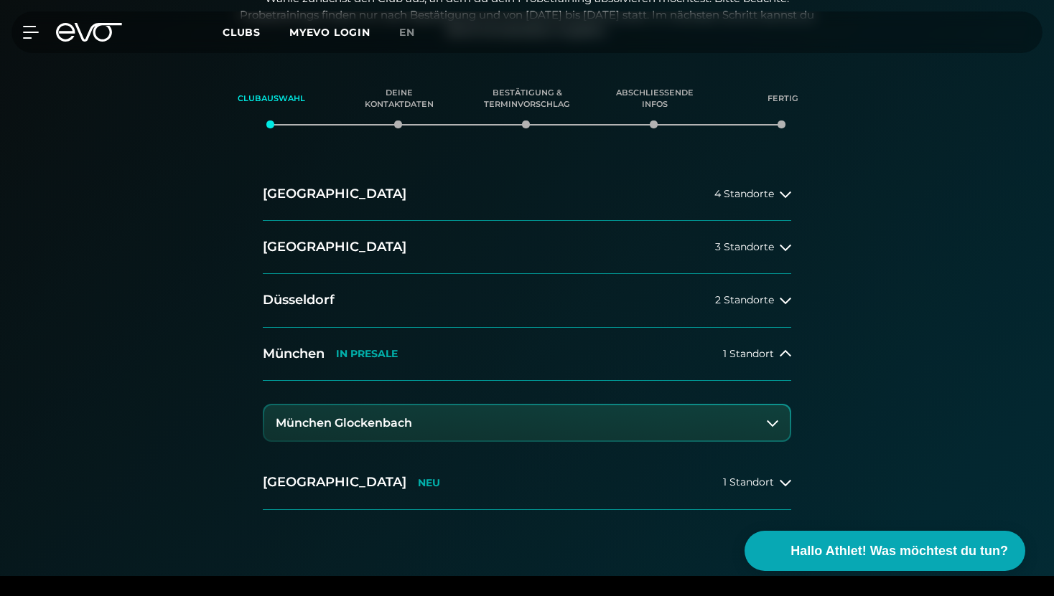
click at [776, 426] on icon at bounding box center [772, 423] width 11 height 11
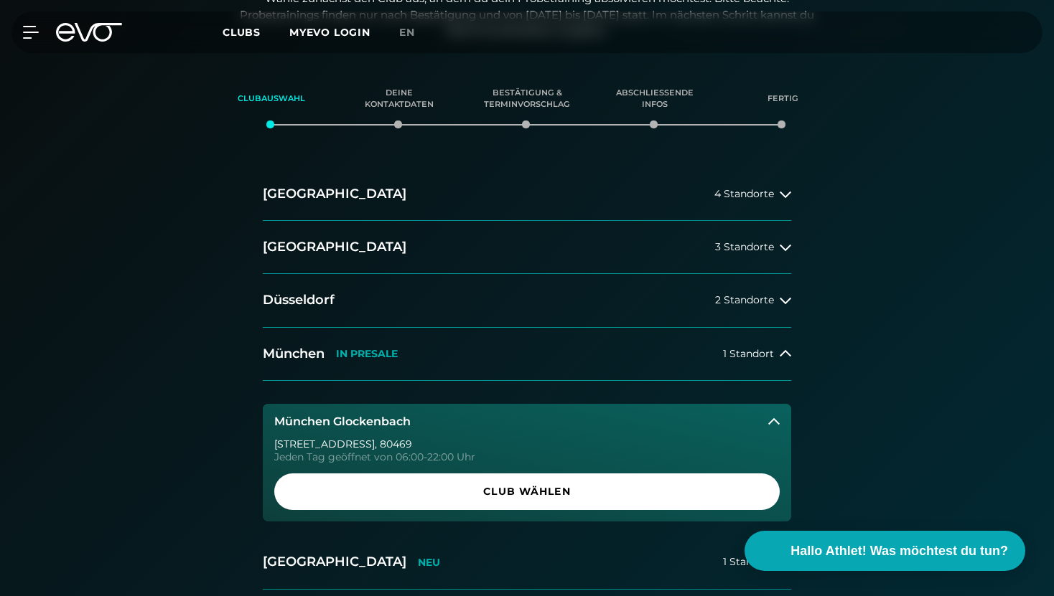
click at [775, 425] on icon at bounding box center [773, 421] width 11 height 11
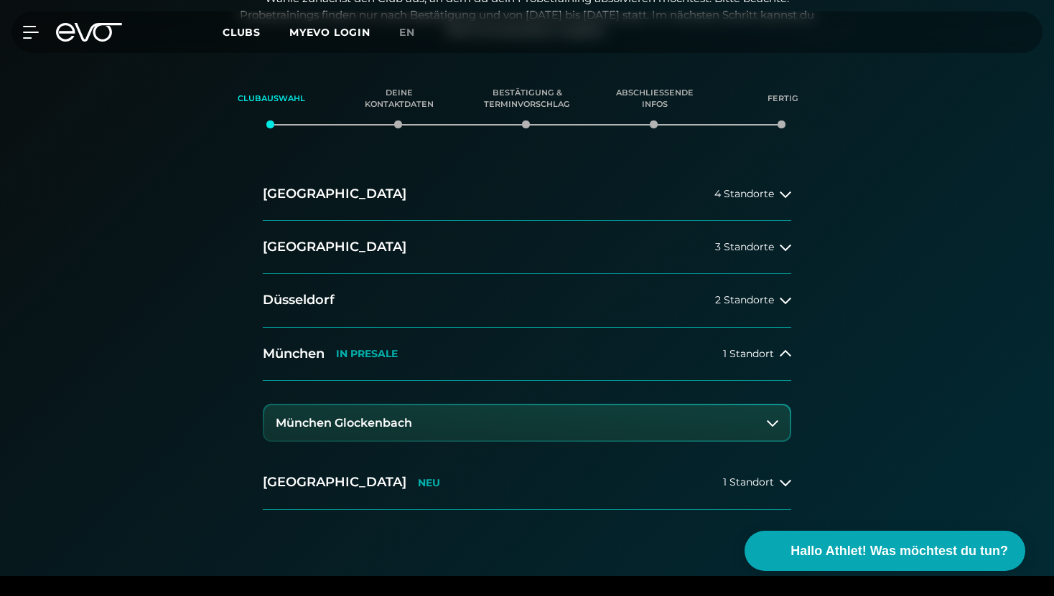
click at [777, 425] on icon at bounding box center [772, 423] width 11 height 11
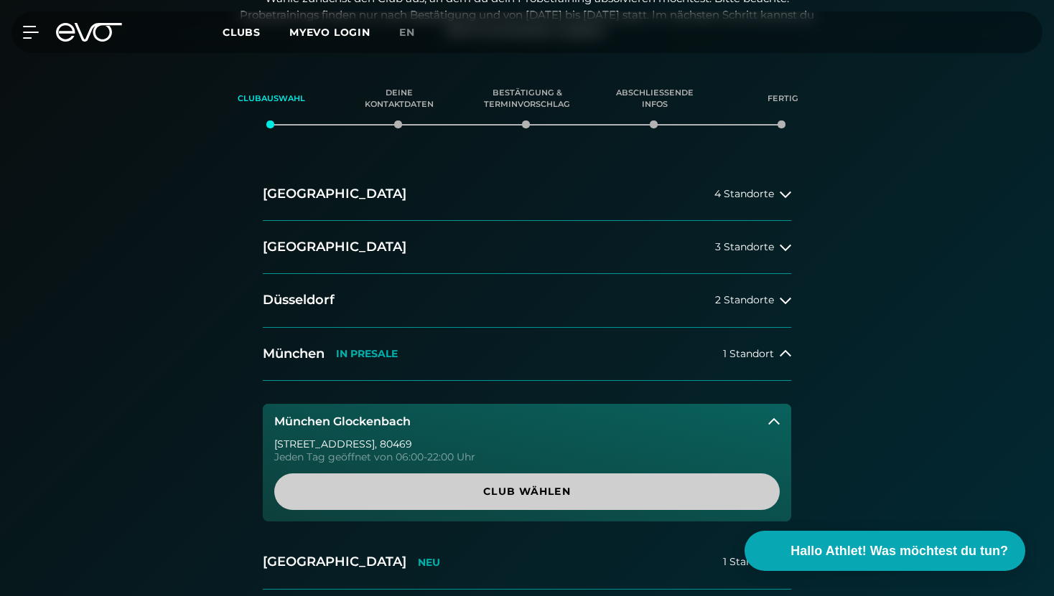
click at [678, 504] on span "Club wählen" at bounding box center [526, 492] width 505 height 37
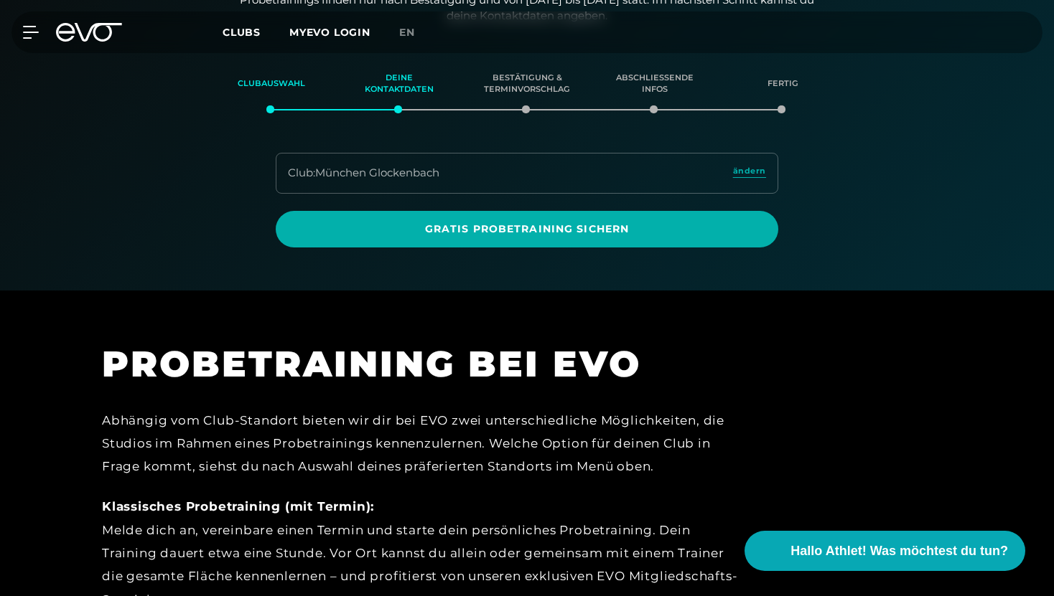
scroll to position [0, 0]
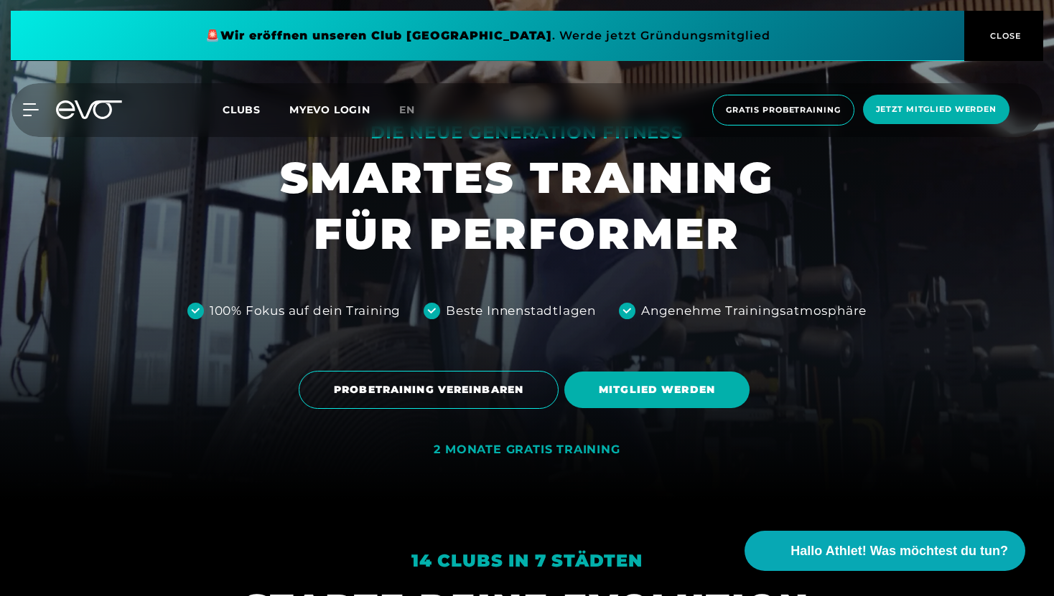
scroll to position [100, 0]
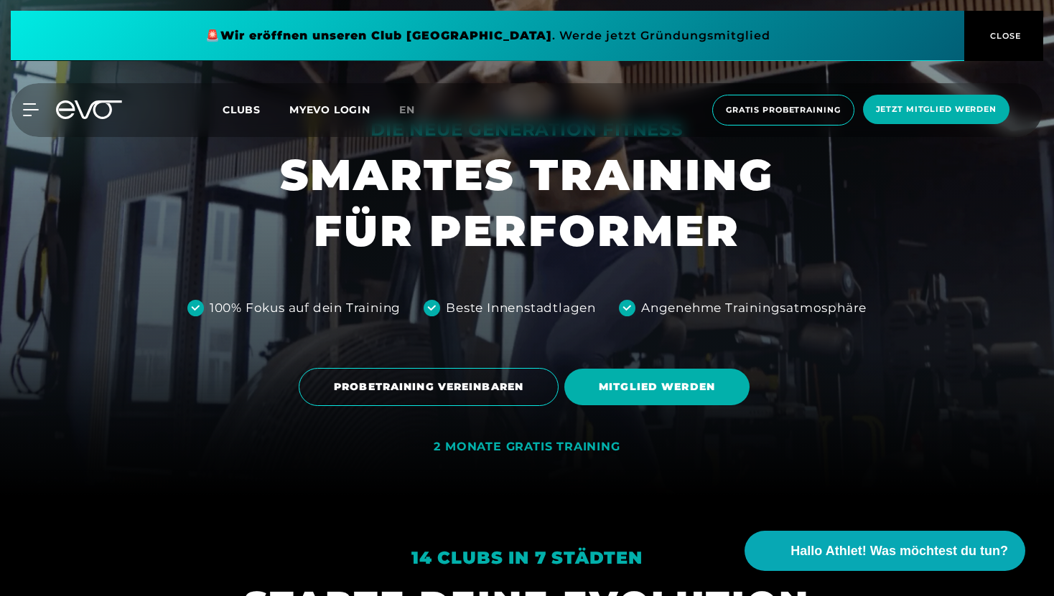
click at [798, 46] on span at bounding box center [487, 36] width 953 height 50
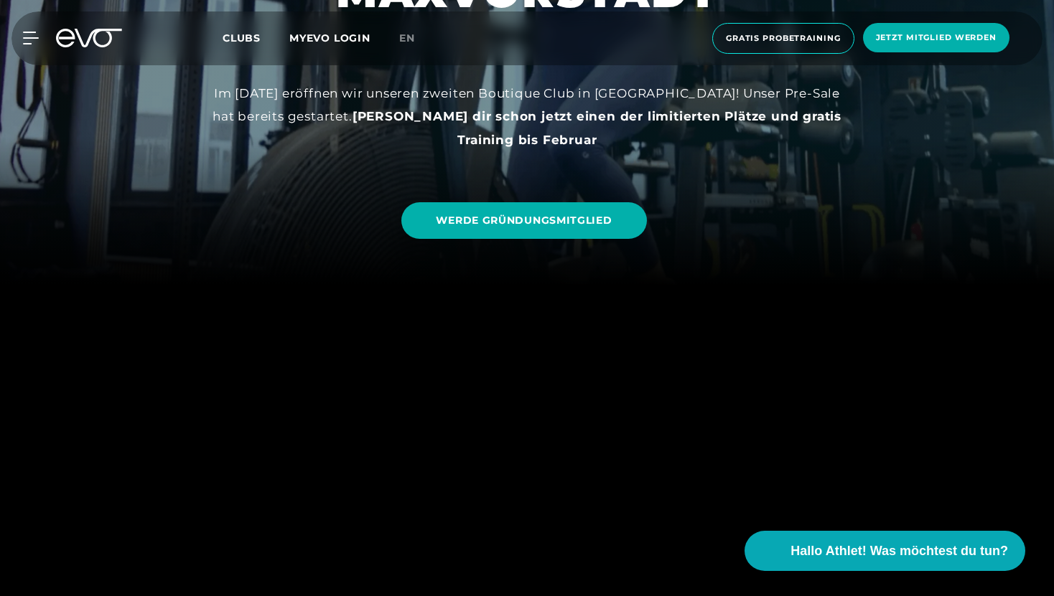
scroll to position [341, 0]
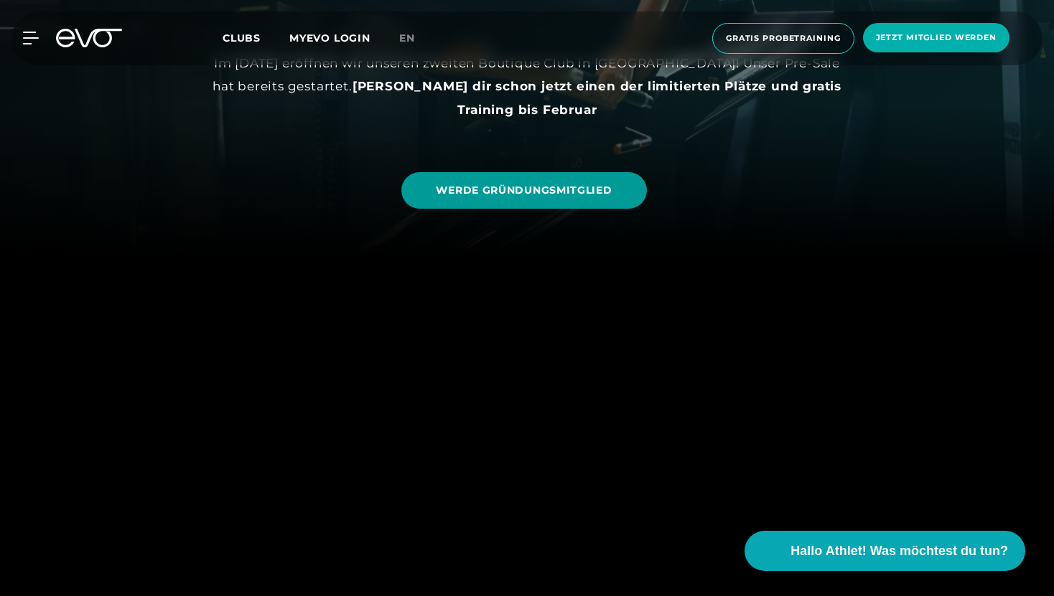
click at [599, 194] on span "WERDE GRÜNDUNGSMITGLIED" at bounding box center [524, 190] width 176 height 15
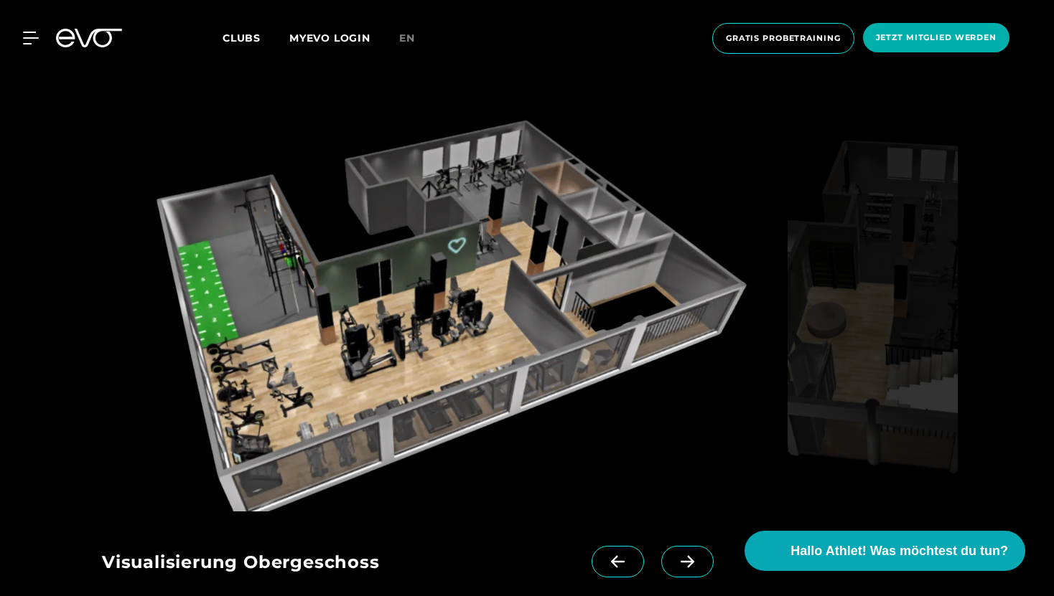
scroll to position [2033, 0]
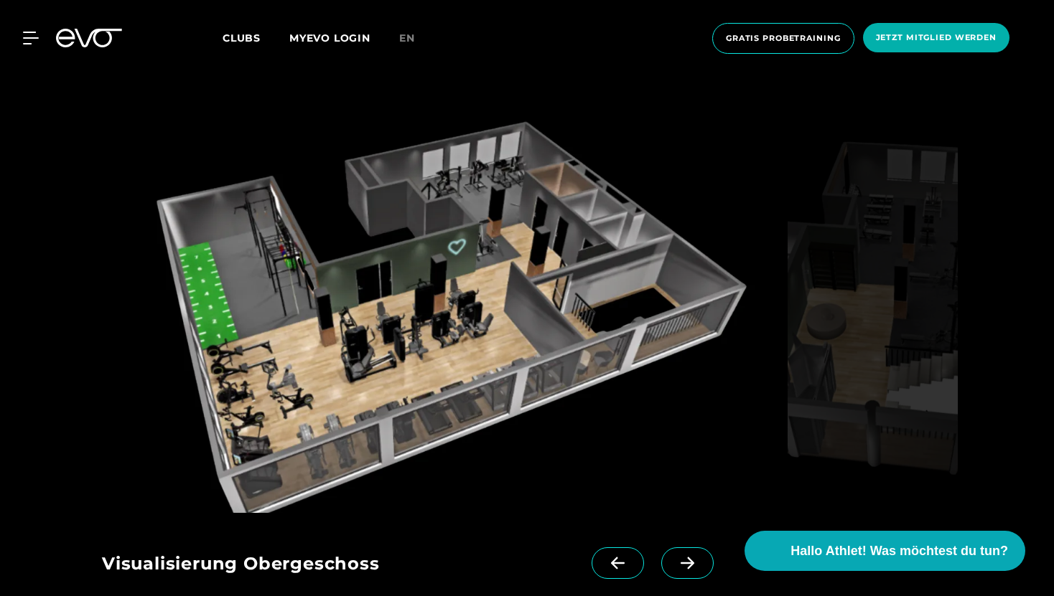
click at [675, 557] on icon at bounding box center [687, 563] width 25 height 13
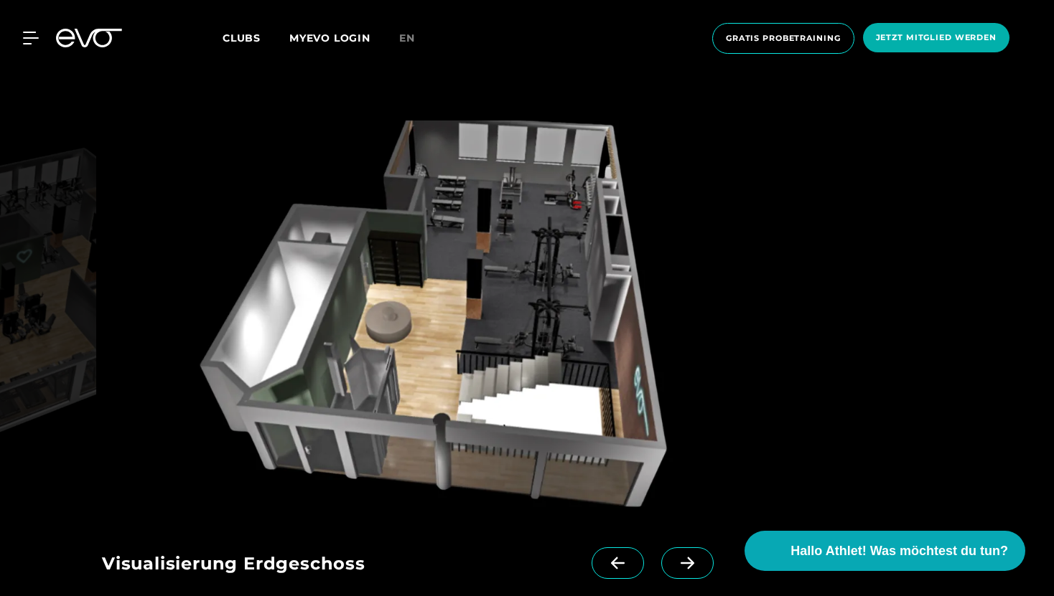
click at [606, 557] on icon at bounding box center [617, 563] width 25 height 13
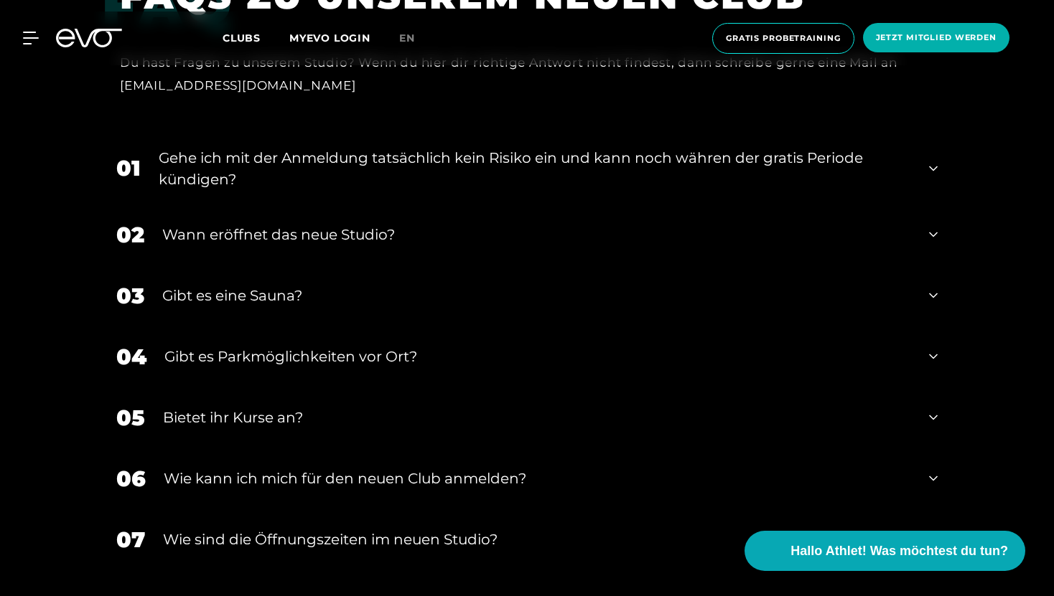
scroll to position [3042, 0]
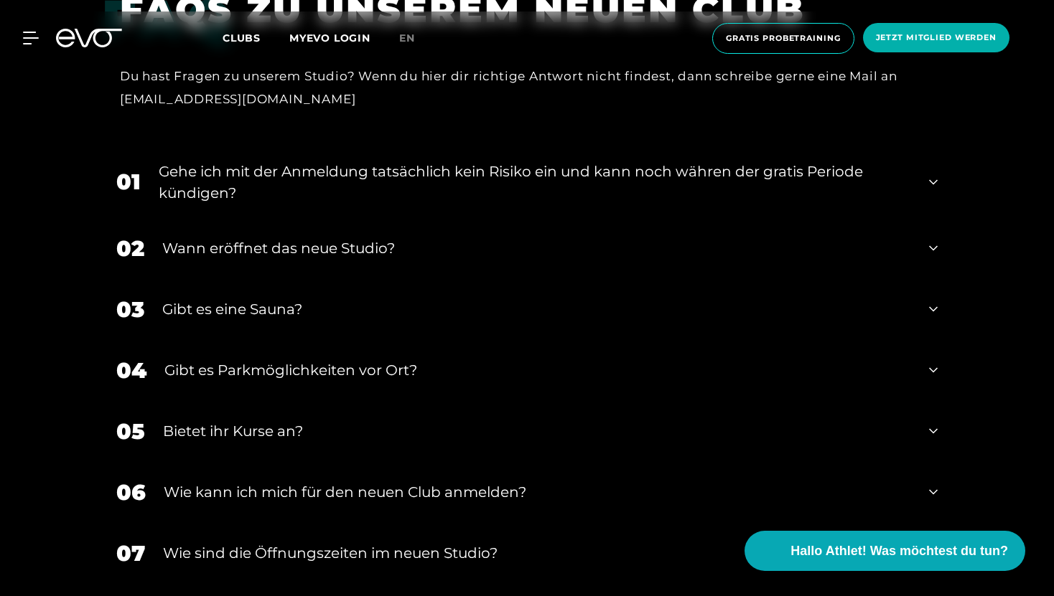
click at [716, 238] on div "Wann eröffnet das neue Studio?" at bounding box center [536, 249] width 749 height 22
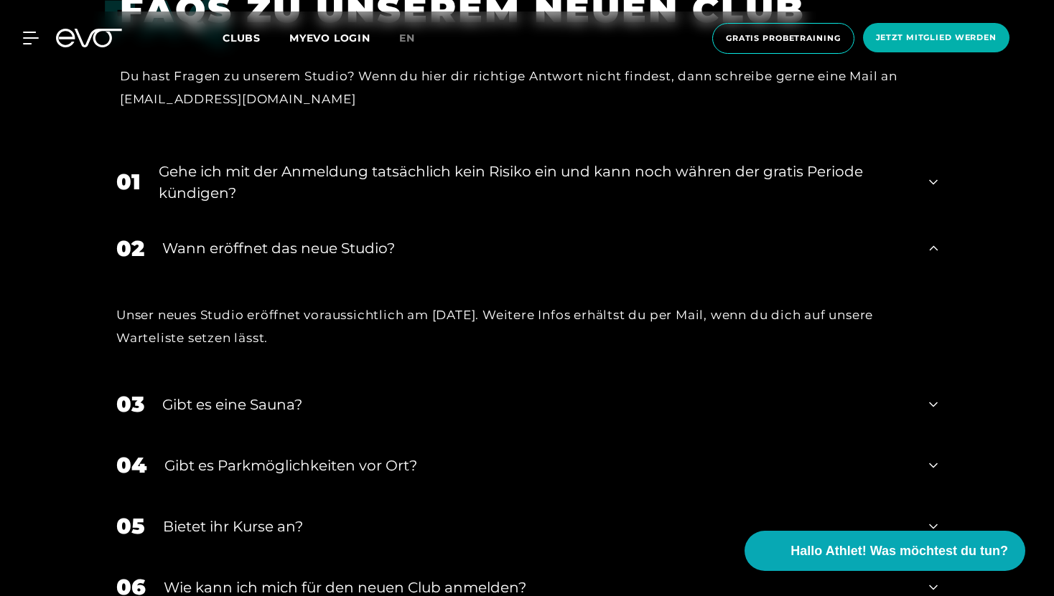
click at [714, 238] on div "Wann eröffnet das neue Studio?" at bounding box center [536, 249] width 749 height 22
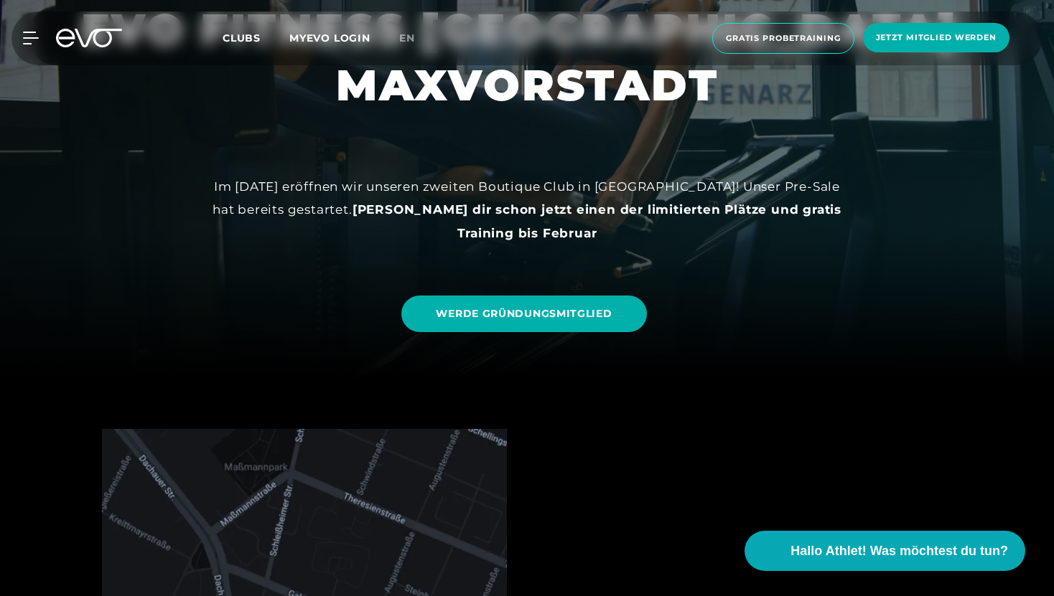
scroll to position [0, 0]
